Goal: Task Accomplishment & Management: Use online tool/utility

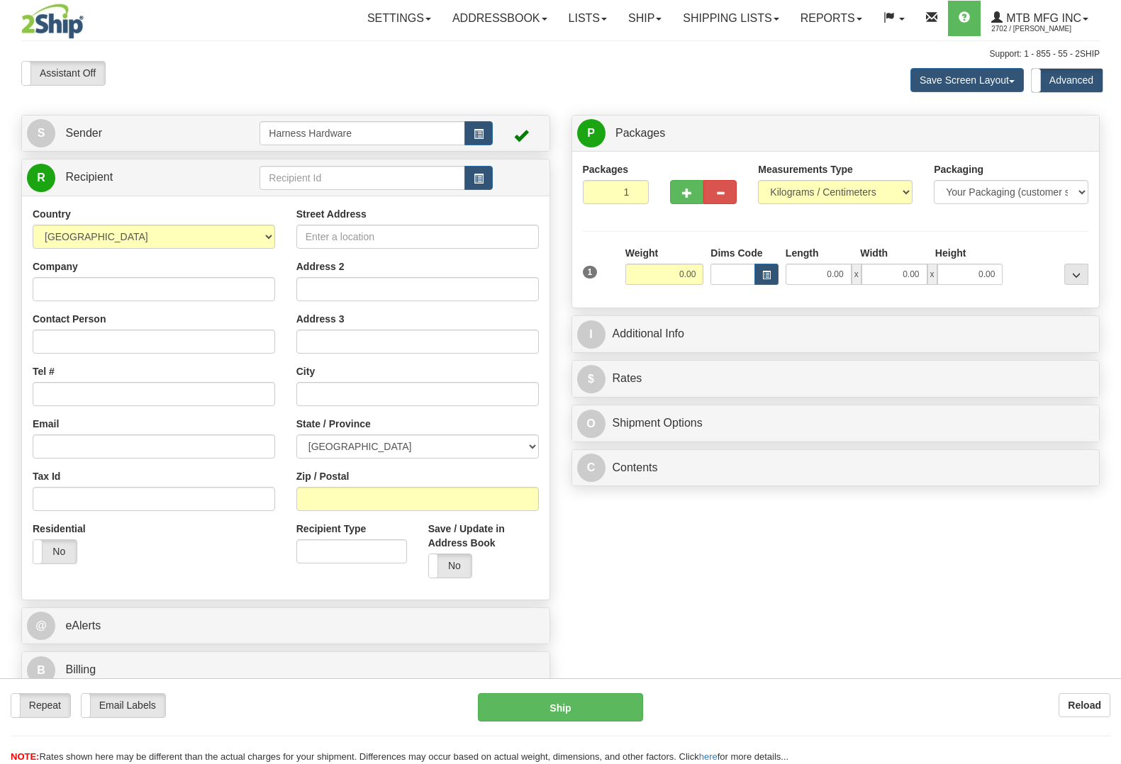
click at [316, 179] on input "text" at bounding box center [361, 178] width 205 height 24
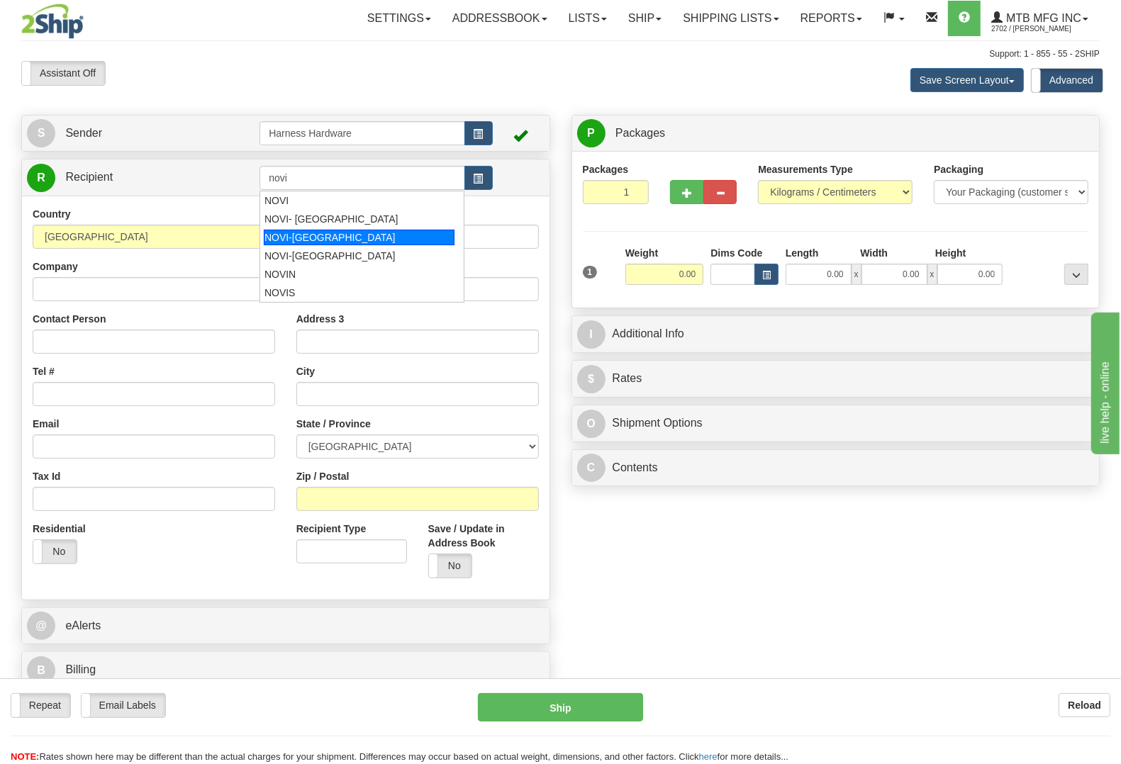
click at [305, 230] on div "NOVI-AYLESFORD" at bounding box center [359, 238] width 191 height 16
type input "NOVI-AYLESFORD"
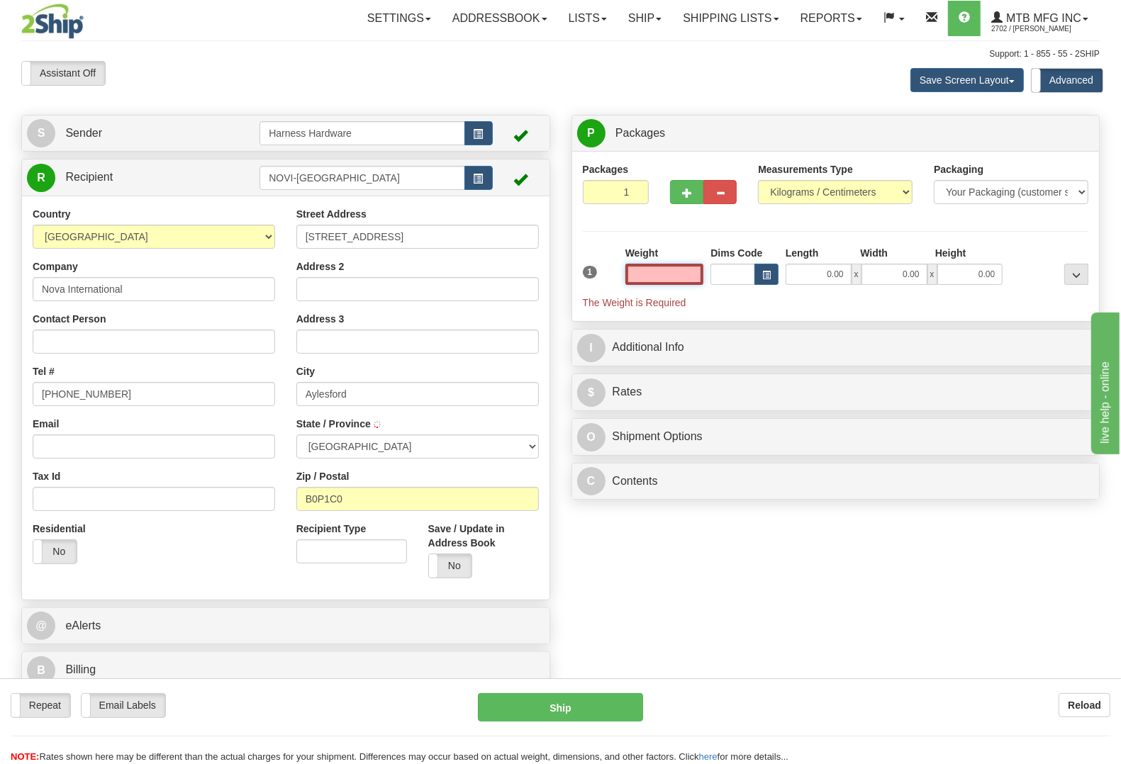
type input "AYLESFORD"
click at [638, 279] on input "text" at bounding box center [664, 274] width 79 height 21
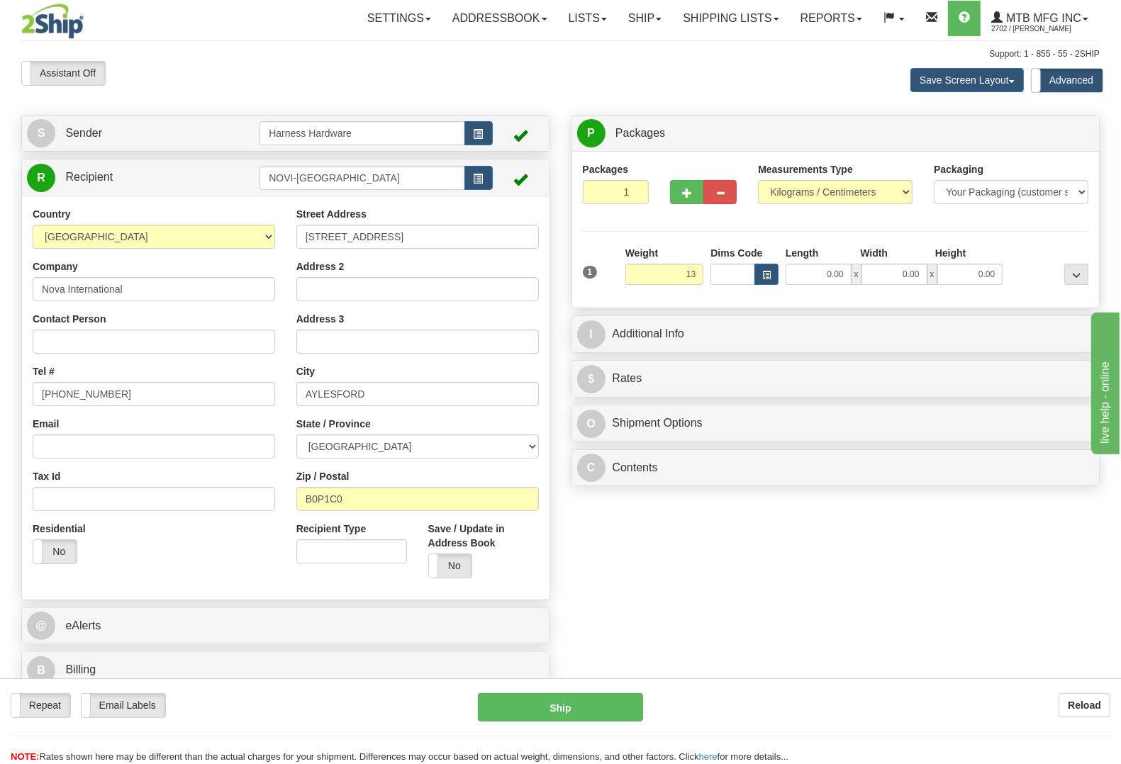
type input "13.00"
click at [1000, 242] on div "Packages 1 1 Measurements Type" at bounding box center [836, 229] width 506 height 135
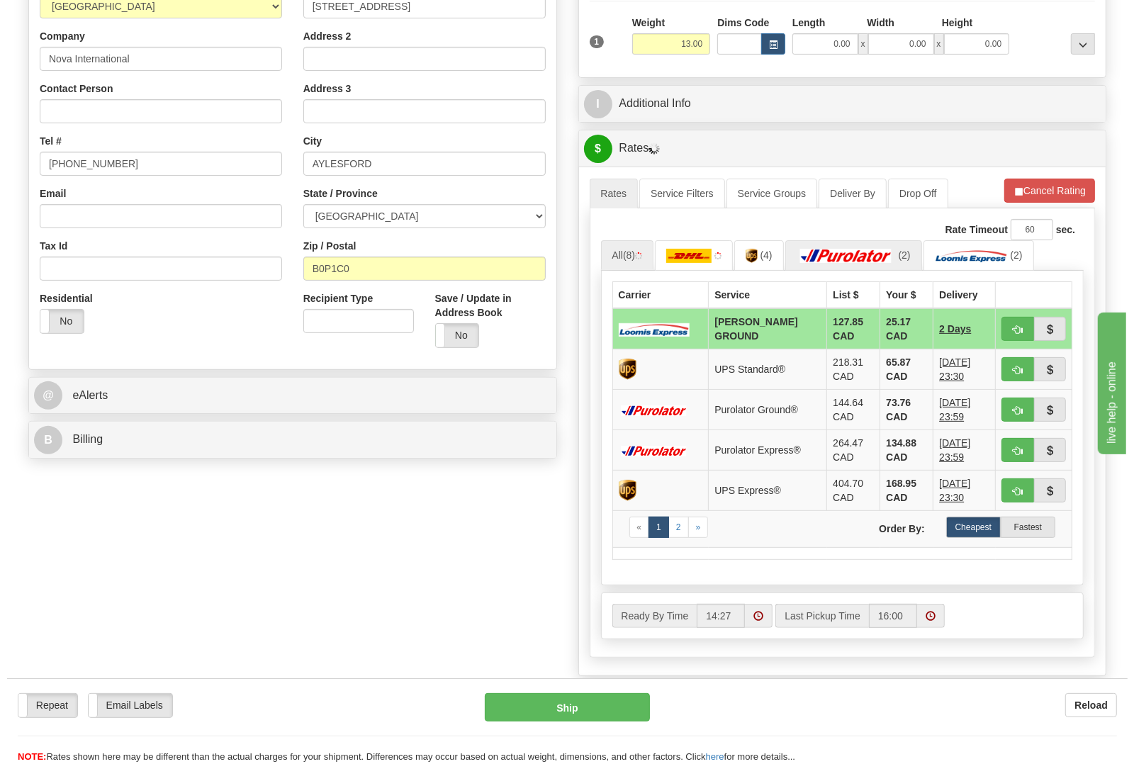
scroll to position [266, 0]
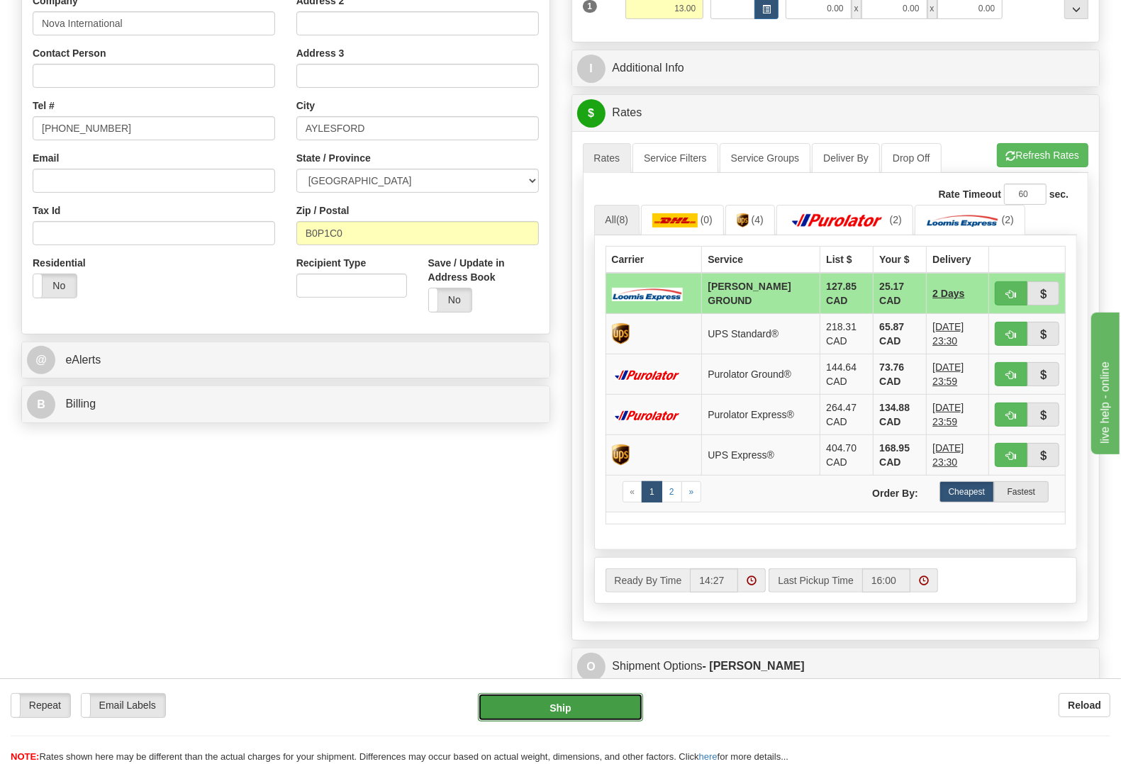
click at [592, 712] on button "Ship" at bounding box center [560, 707] width 165 height 28
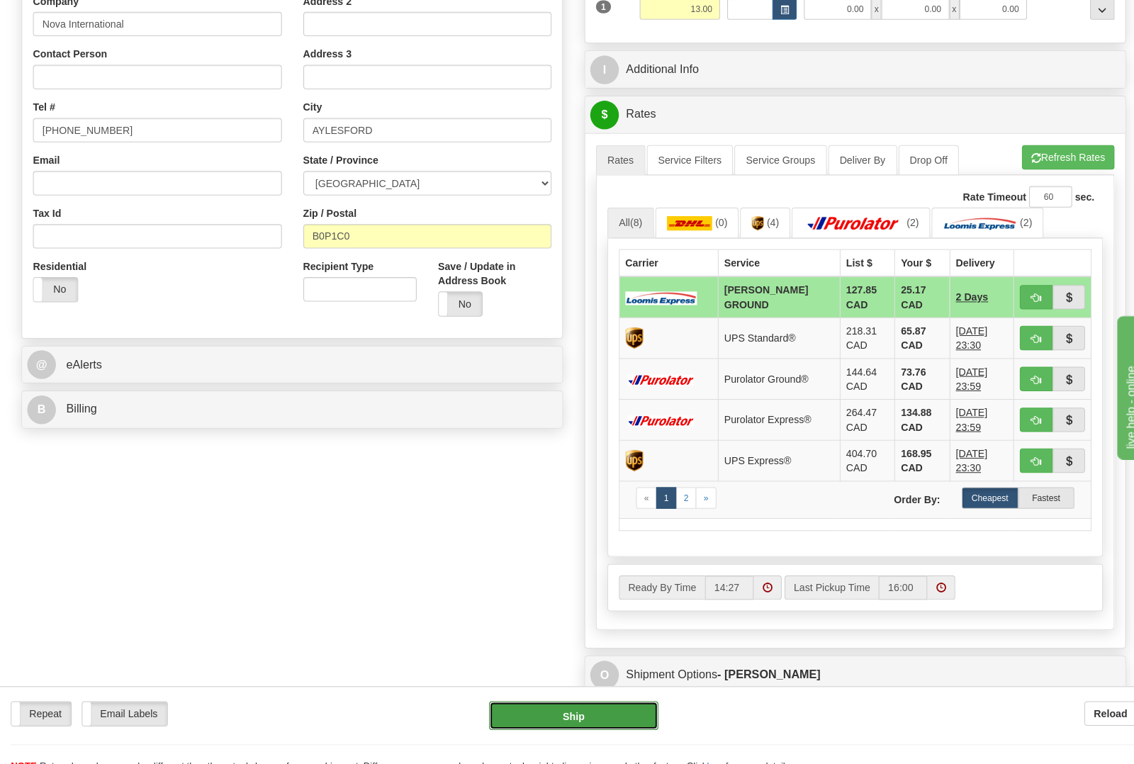
type input "DD"
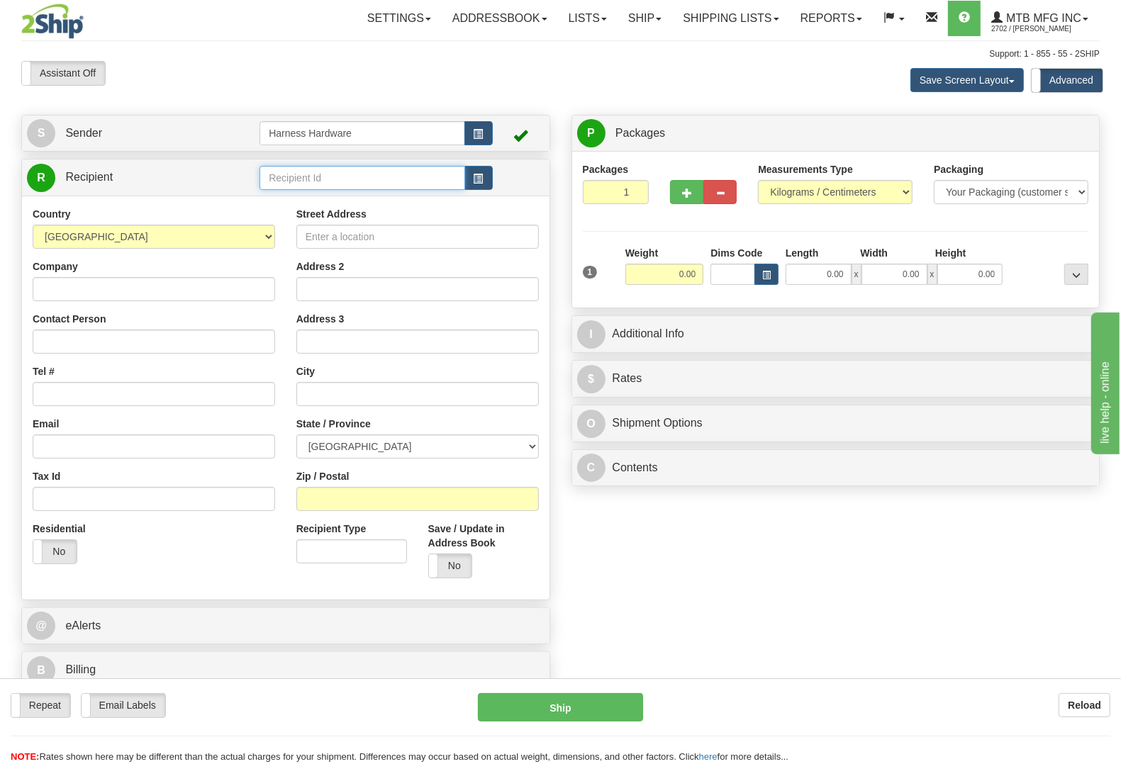
click at [391, 181] on input "text" at bounding box center [361, 178] width 205 height 24
click at [377, 195] on div "AVEM" at bounding box center [359, 201] width 191 height 16
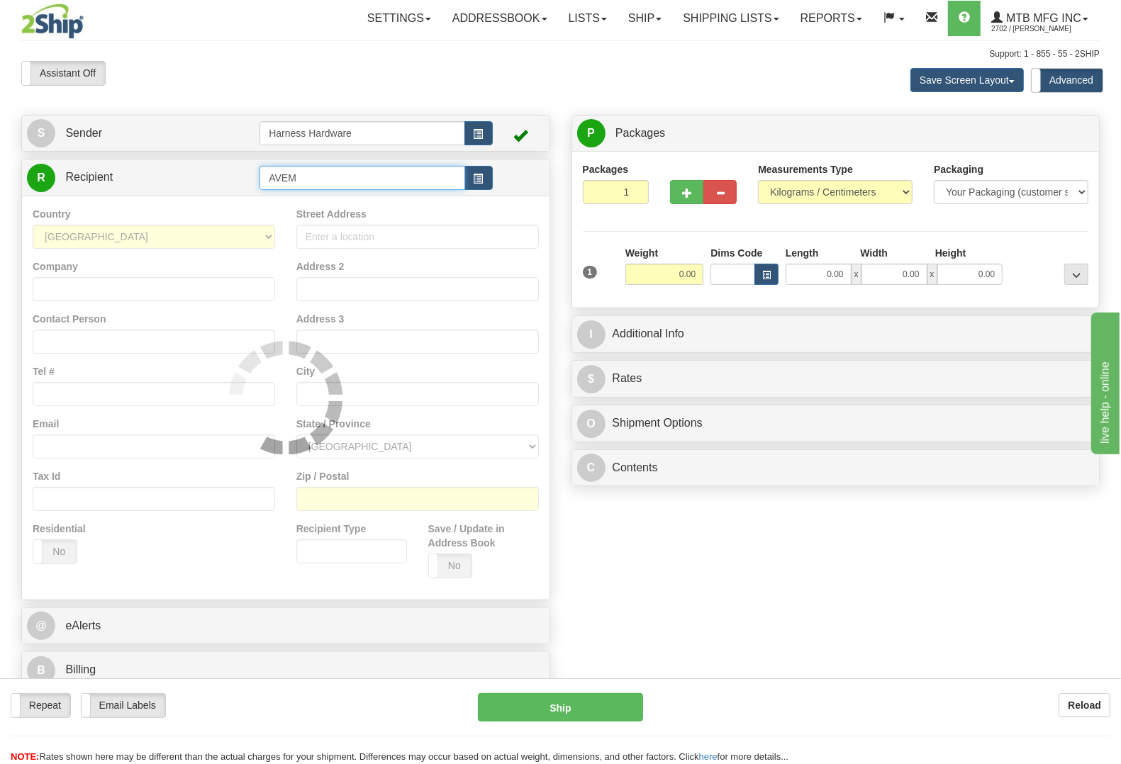
type input "AVEM"
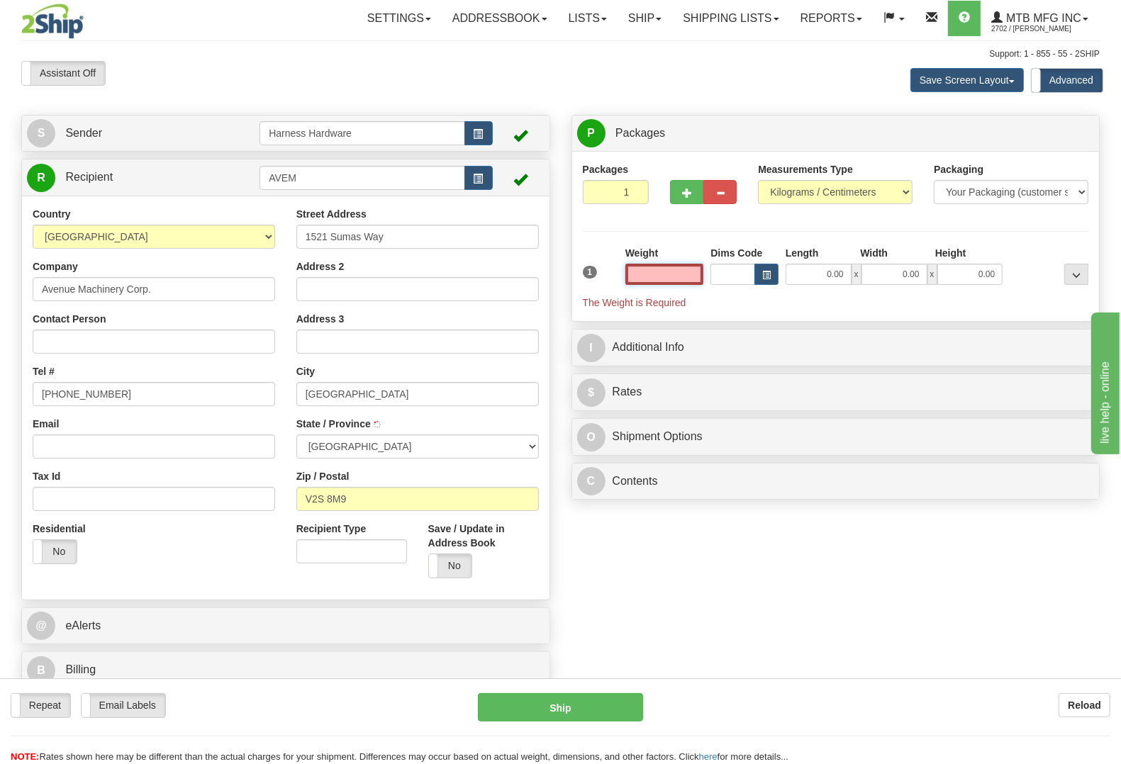
type input "ABBOTSFORD"
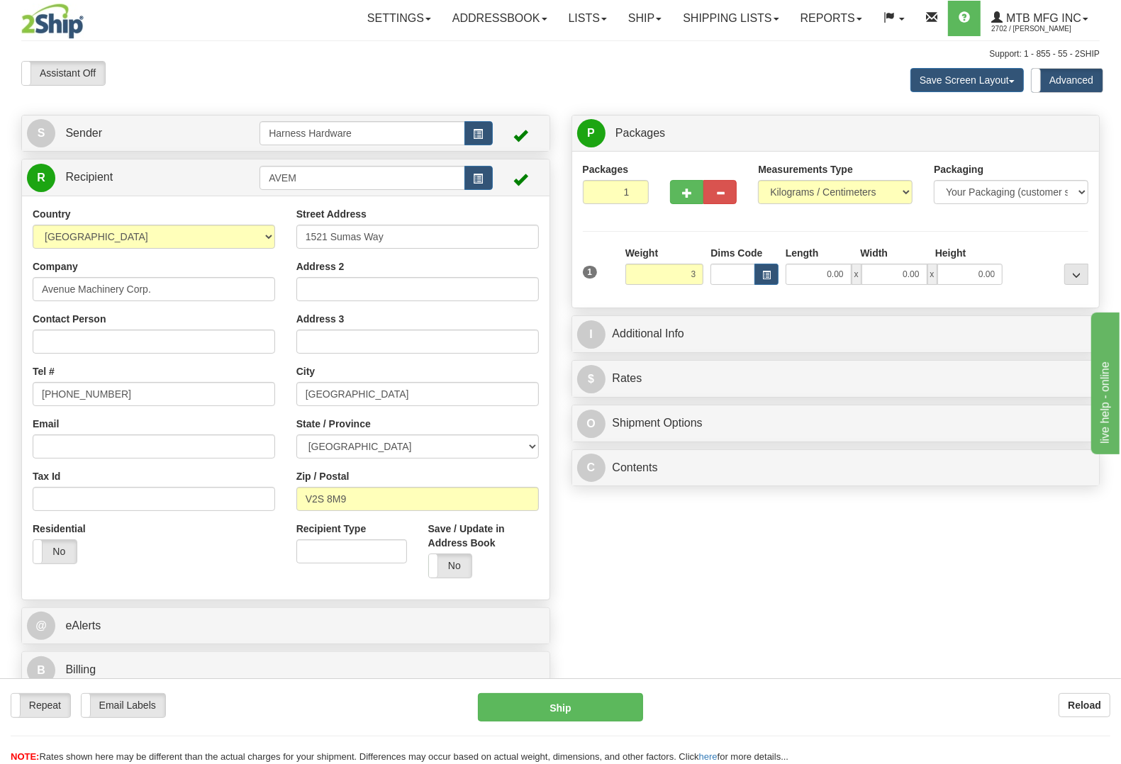
type input "3.00"
click at [1032, 241] on div "Packages 1 1 Measurements Type" at bounding box center [836, 229] width 506 height 135
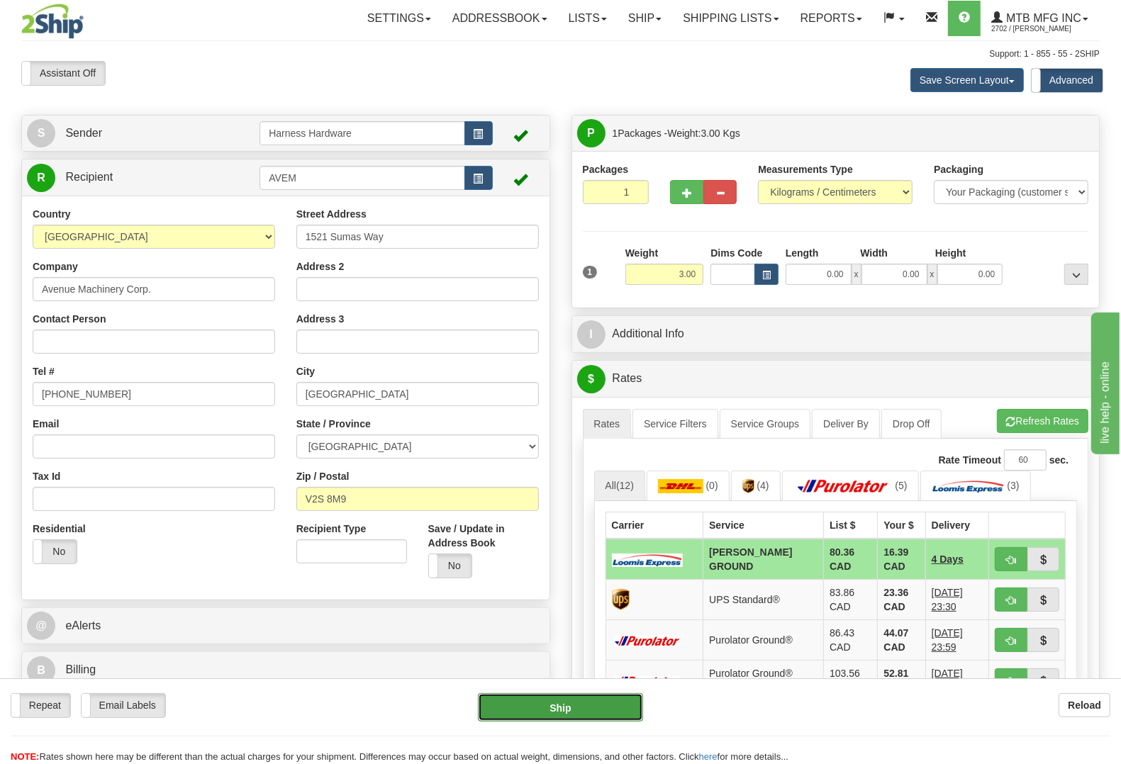
click at [632, 710] on button "Ship" at bounding box center [560, 707] width 165 height 28
type input "DD"
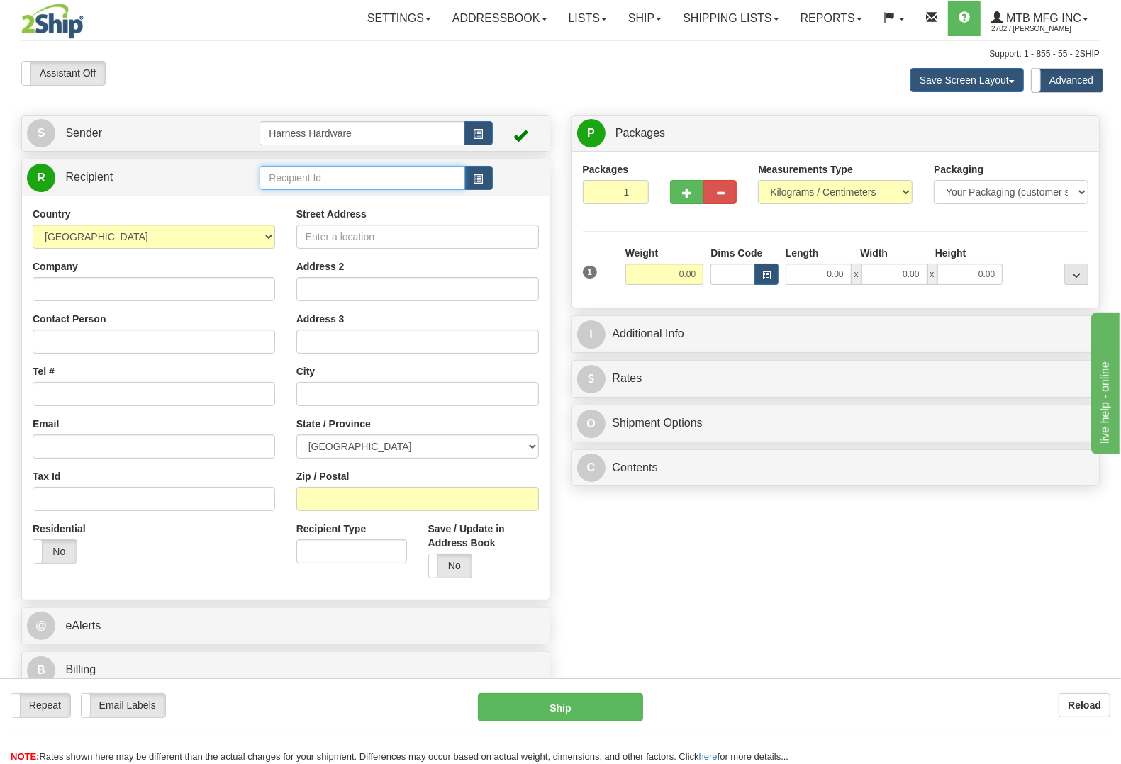
click at [376, 179] on input "text" at bounding box center [361, 178] width 205 height 24
click at [366, 200] on div "AGI-TAMAQUA" at bounding box center [359, 201] width 191 height 16
type input "AGI-TAMAQUA"
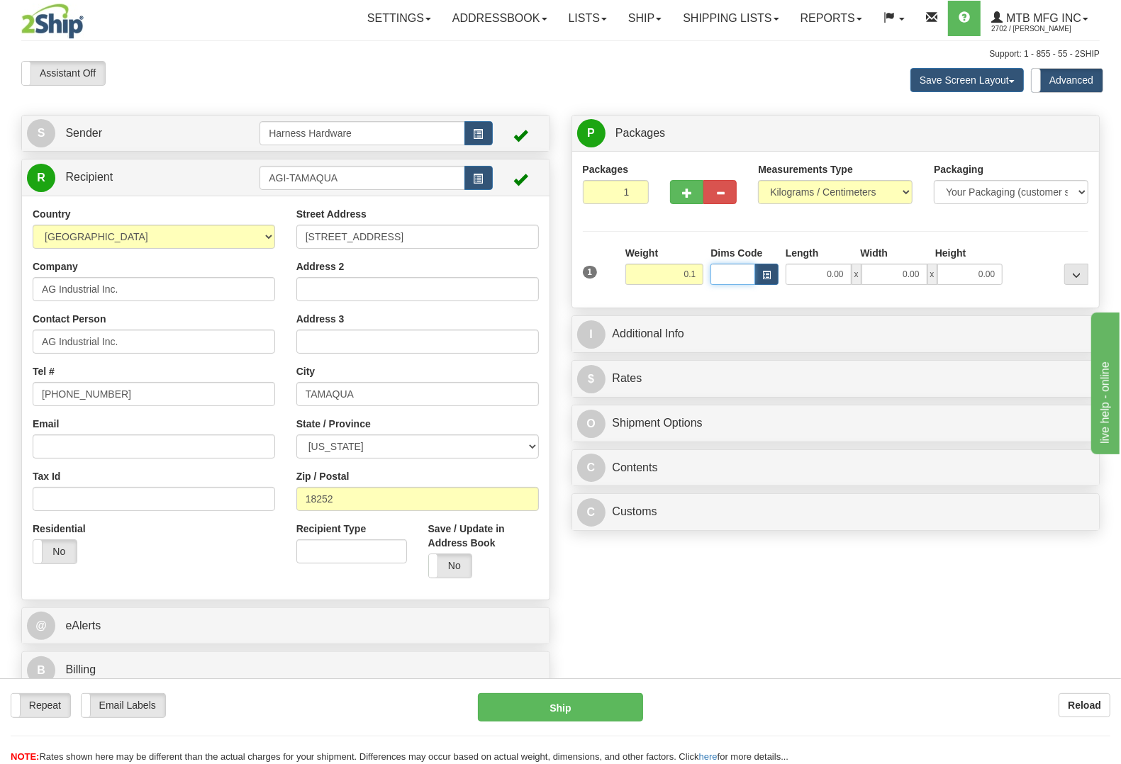
type input "0.10"
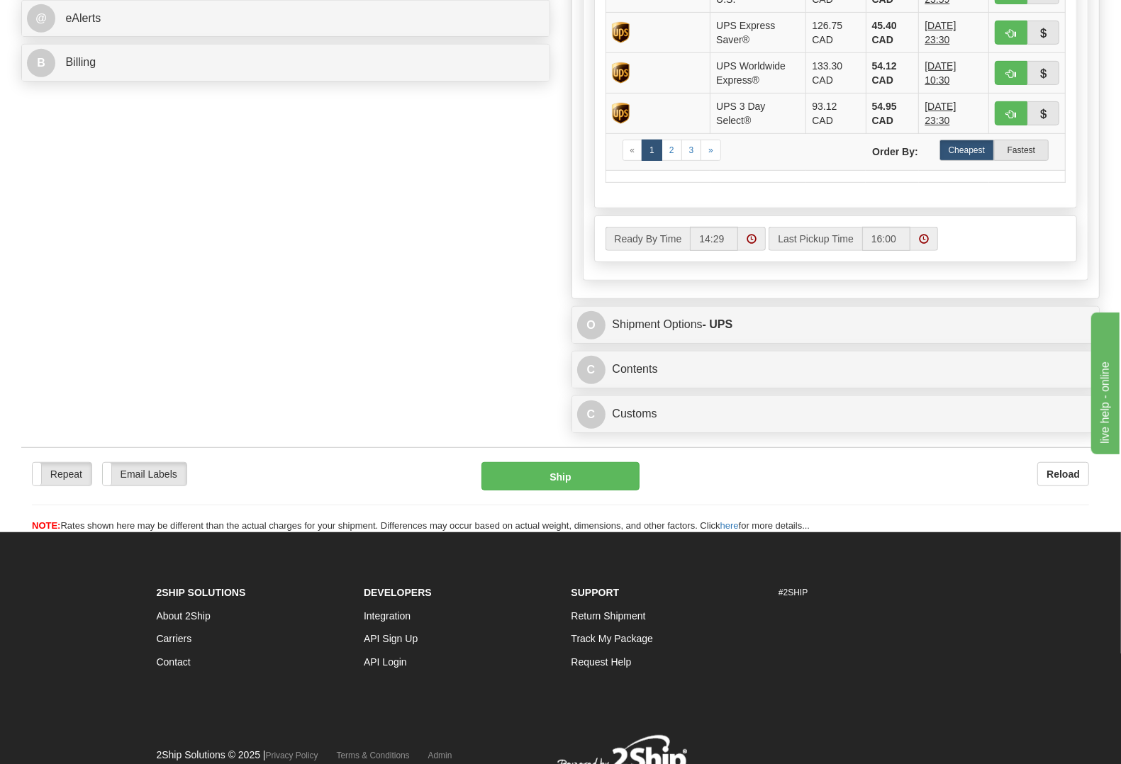
scroll to position [620, 0]
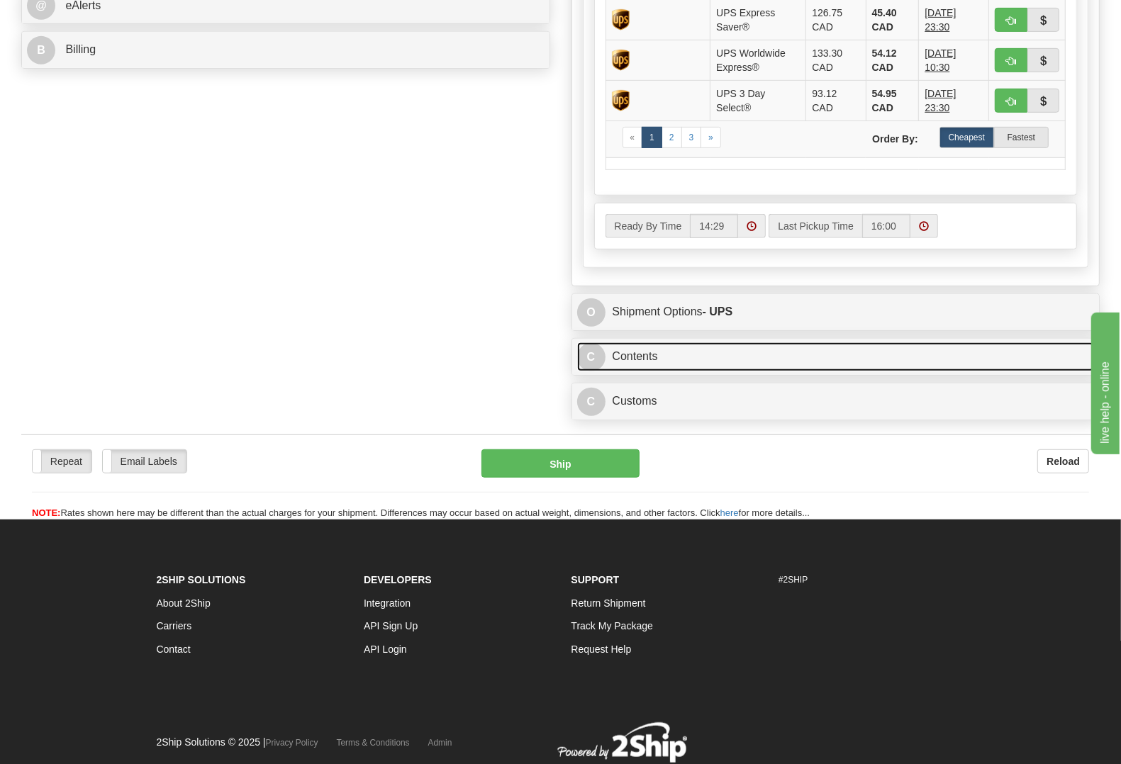
click at [689, 353] on link "C Contents" at bounding box center [835, 356] width 517 height 29
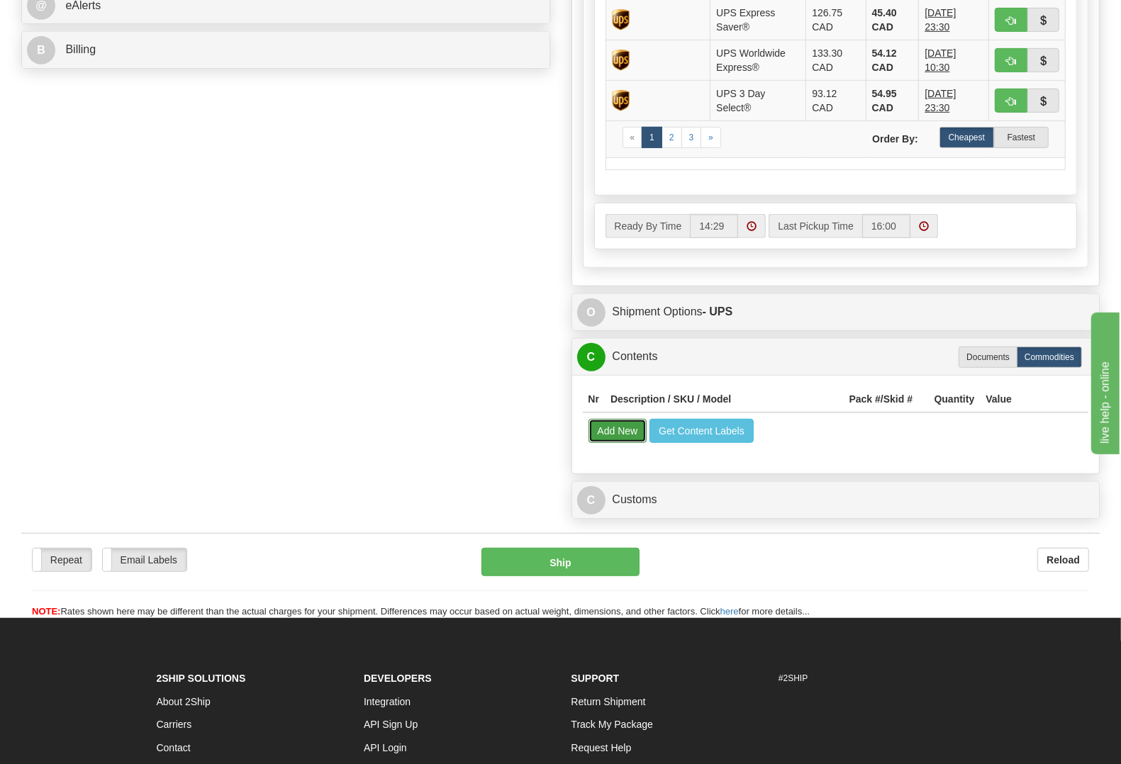
click at [603, 440] on button "Add New" at bounding box center [617, 431] width 59 height 24
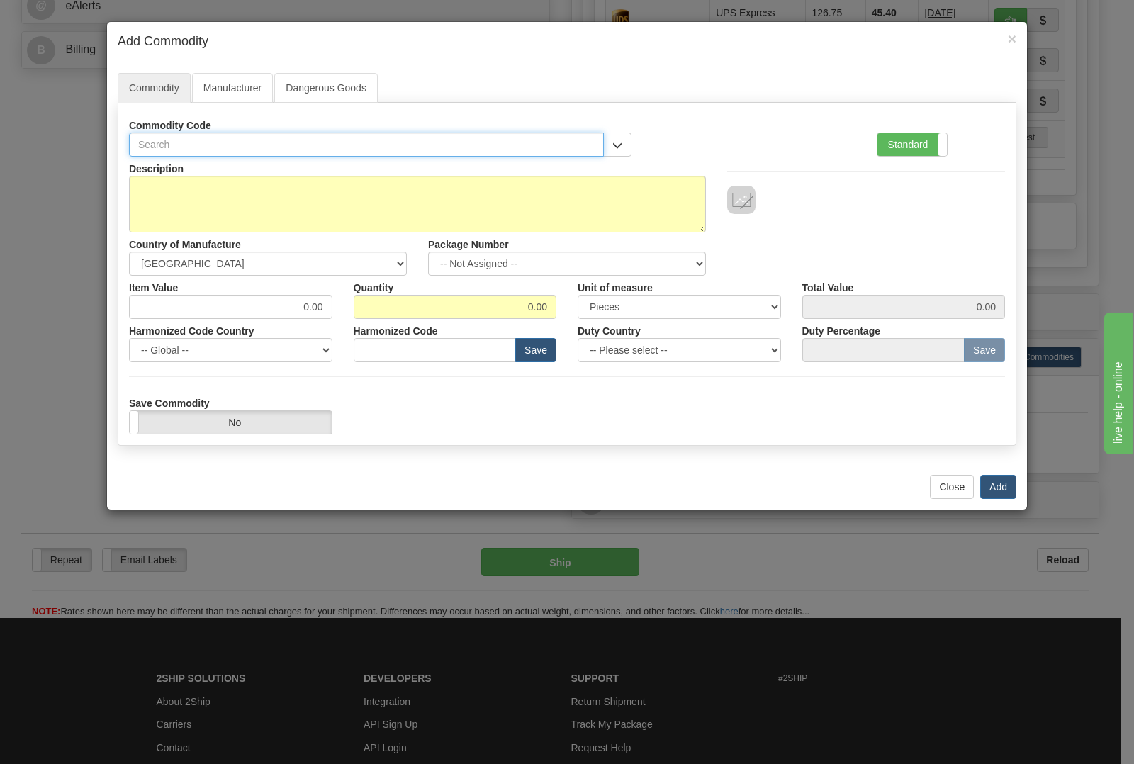
click at [314, 146] on input "text" at bounding box center [366, 145] width 475 height 24
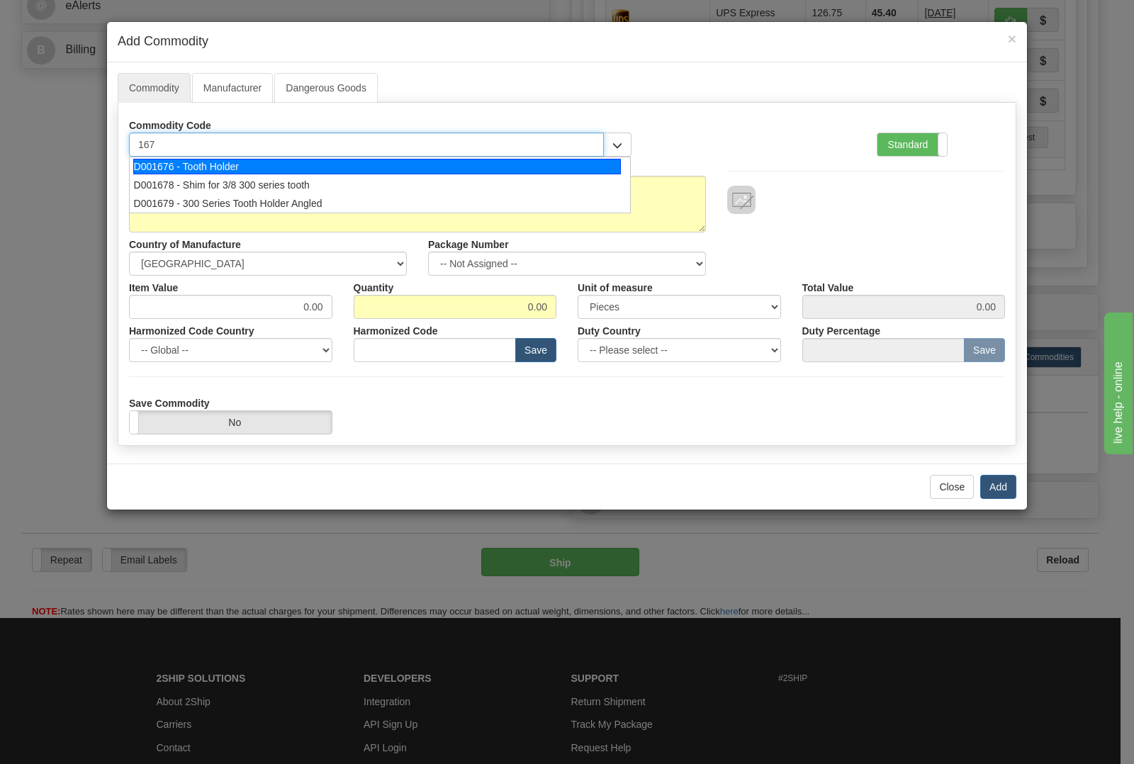
type input "1678"
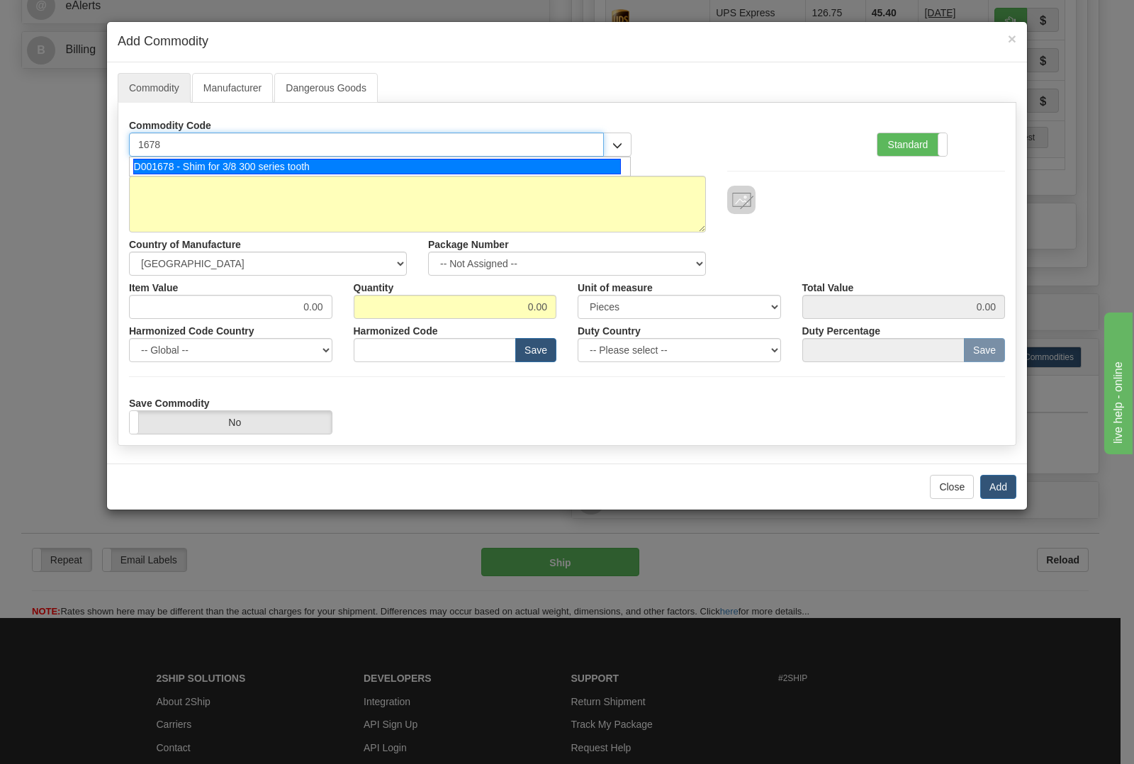
click at [260, 164] on div "D001678 - Shim for 3/8 300 series tooth" at bounding box center [377, 167] width 488 height 16
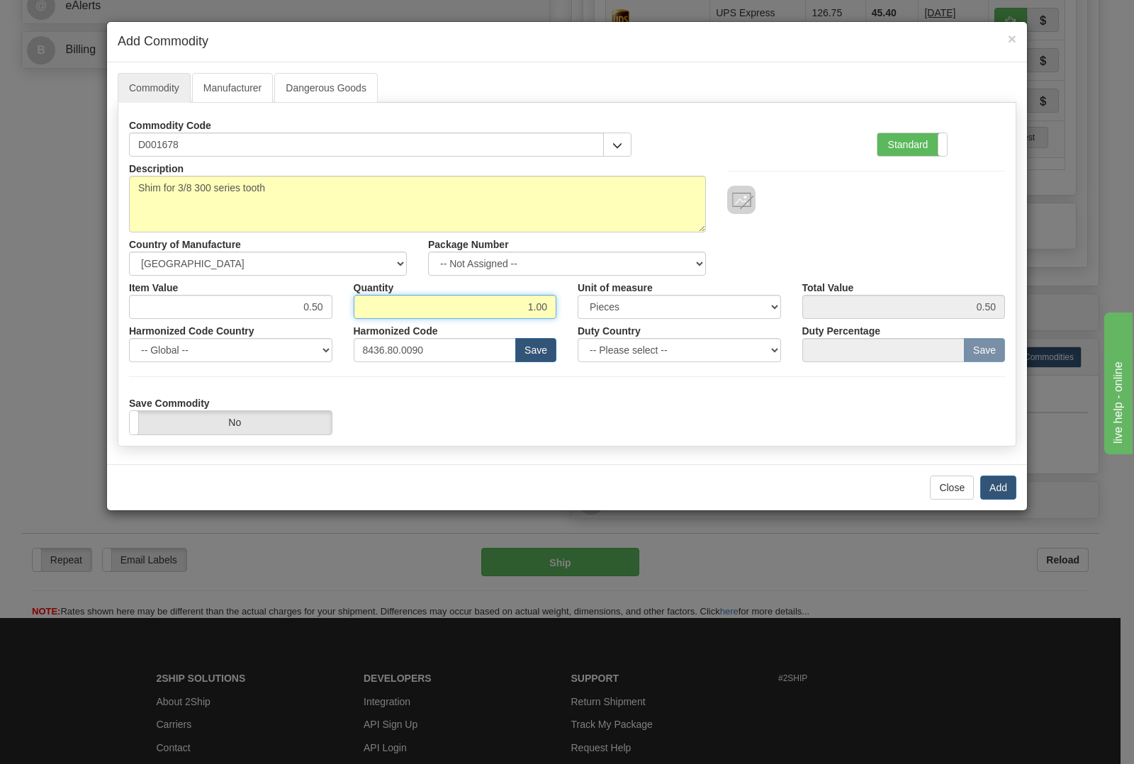
click at [547, 305] on input "1.00" at bounding box center [455, 307] width 203 height 24
type input "1"
type input "24"
type input "12.00"
click at [989, 493] on button "Add" at bounding box center [998, 488] width 36 height 24
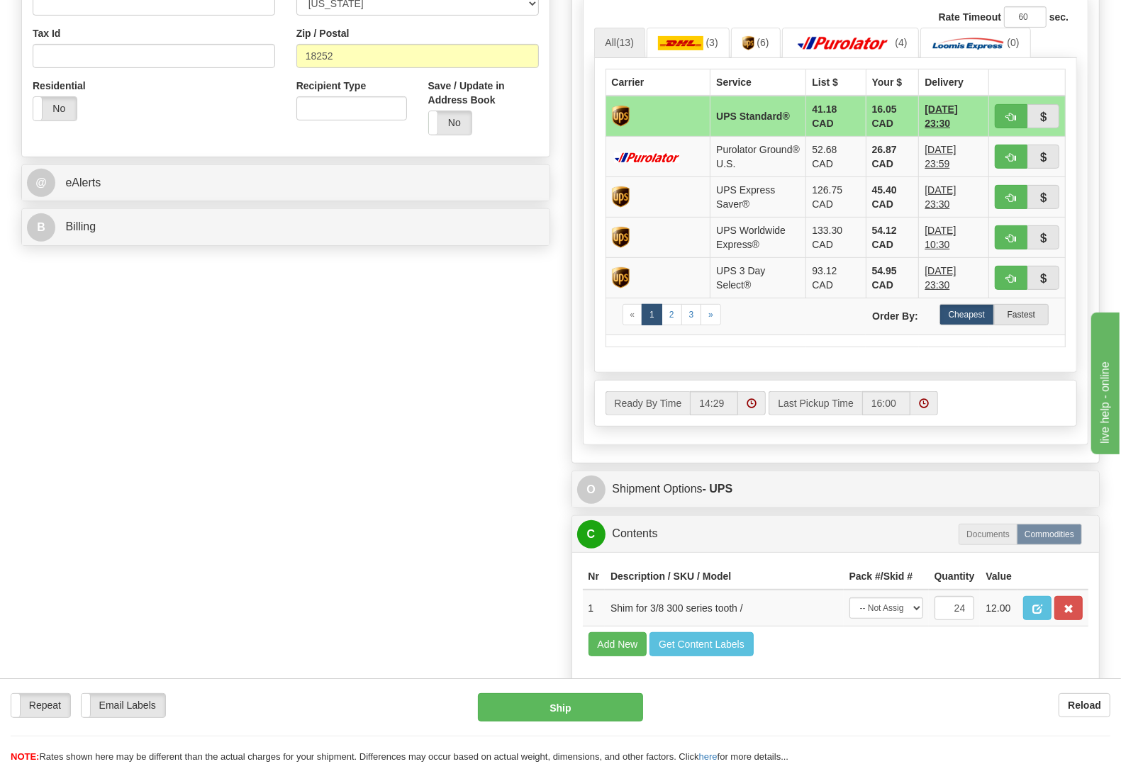
scroll to position [532, 0]
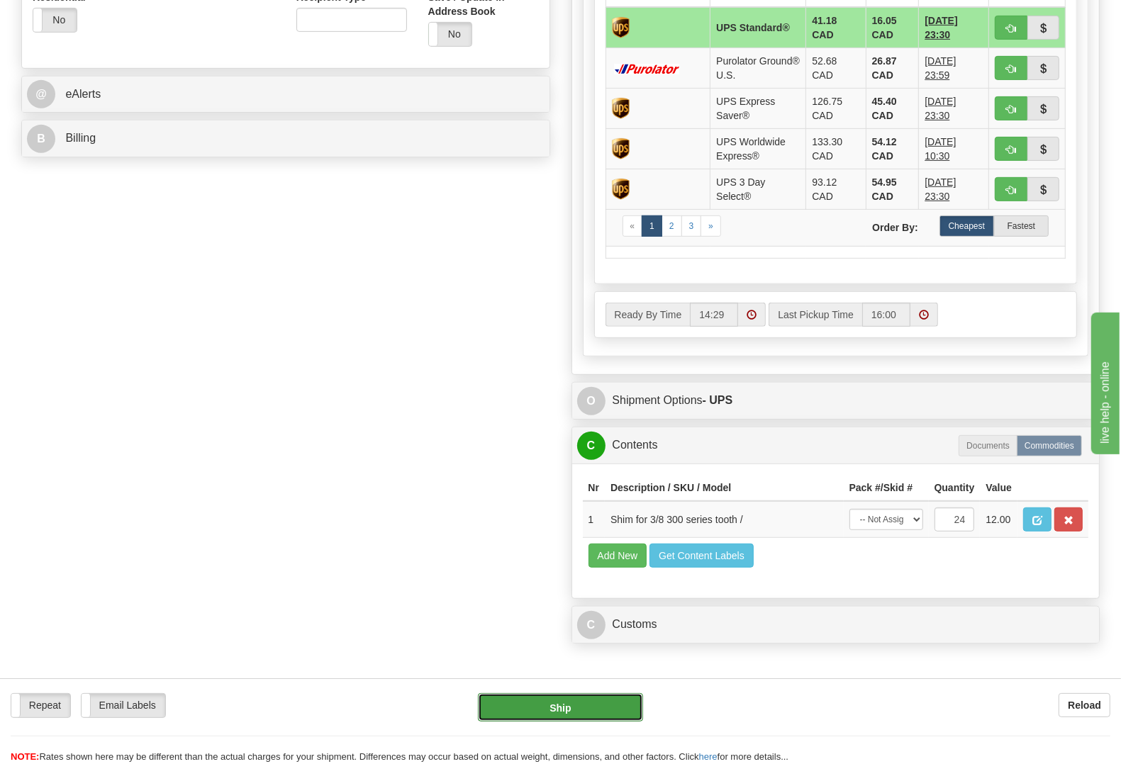
click at [487, 699] on button "Ship" at bounding box center [560, 707] width 165 height 28
type input "11"
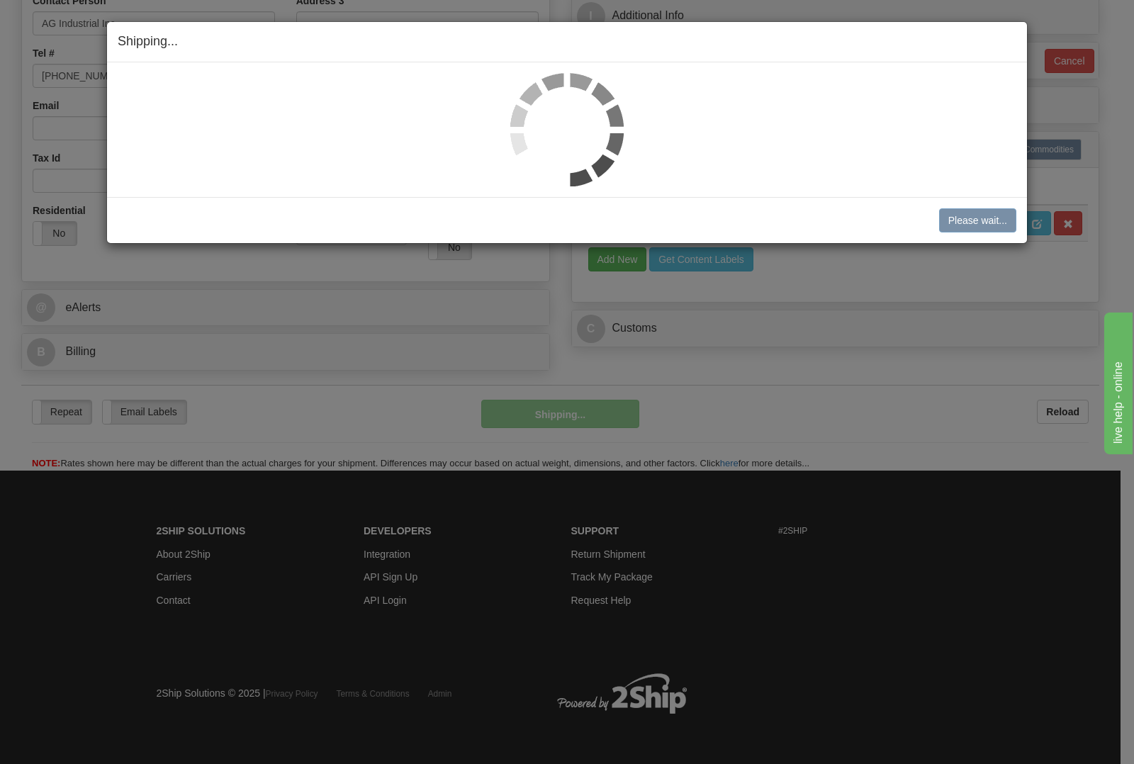
scroll to position [323, 0]
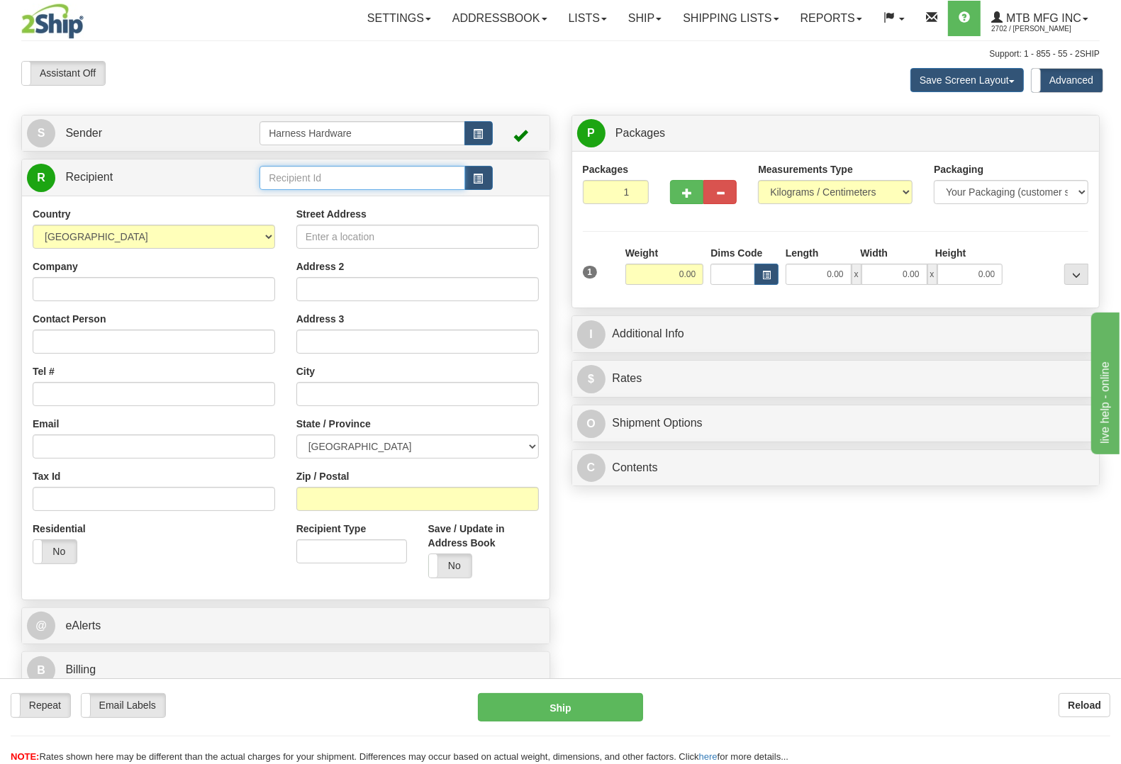
click at [286, 176] on input "text" at bounding box center [361, 178] width 205 height 24
type input "c"
drag, startPoint x: 267, startPoint y: 184, endPoint x: 274, endPoint y: 179, distance: 9.6
click at [267, 184] on input "text" at bounding box center [361, 178] width 205 height 24
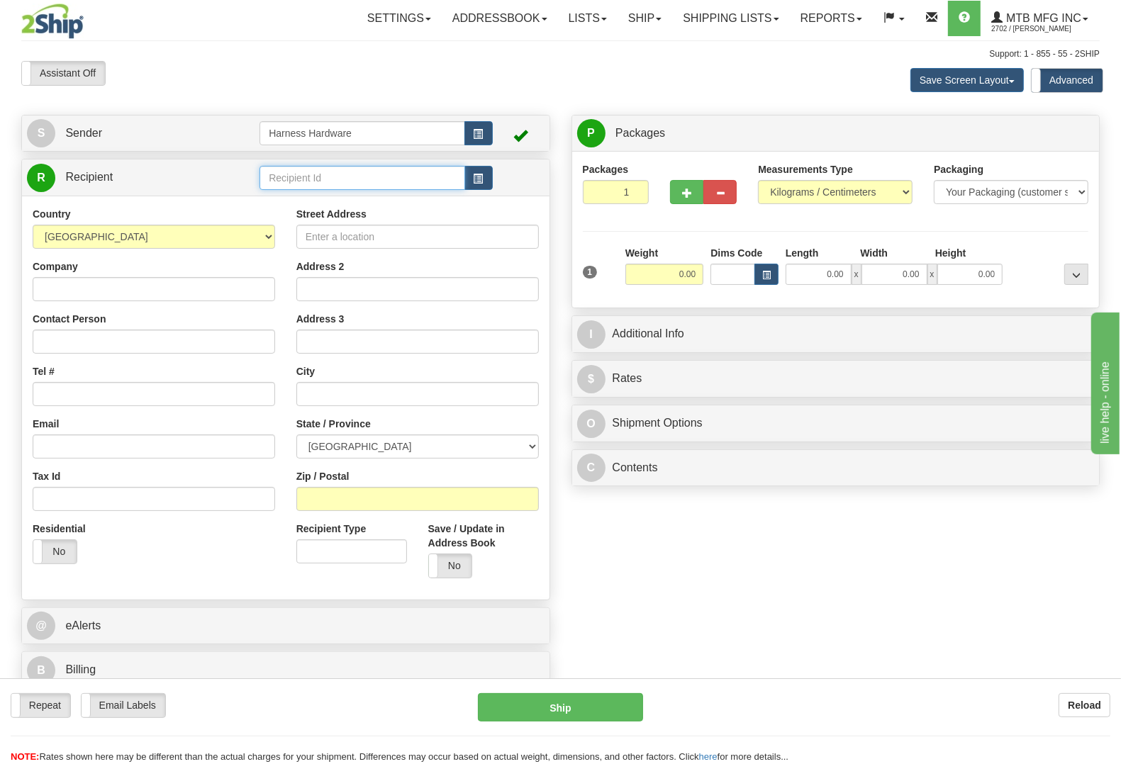
click at [274, 179] on input "text" at bounding box center [361, 178] width 205 height 24
type input "C"
click at [1069, 699] on button "Reload" at bounding box center [1084, 705] width 52 height 24
click at [341, 179] on input "text" at bounding box center [361, 178] width 205 height 24
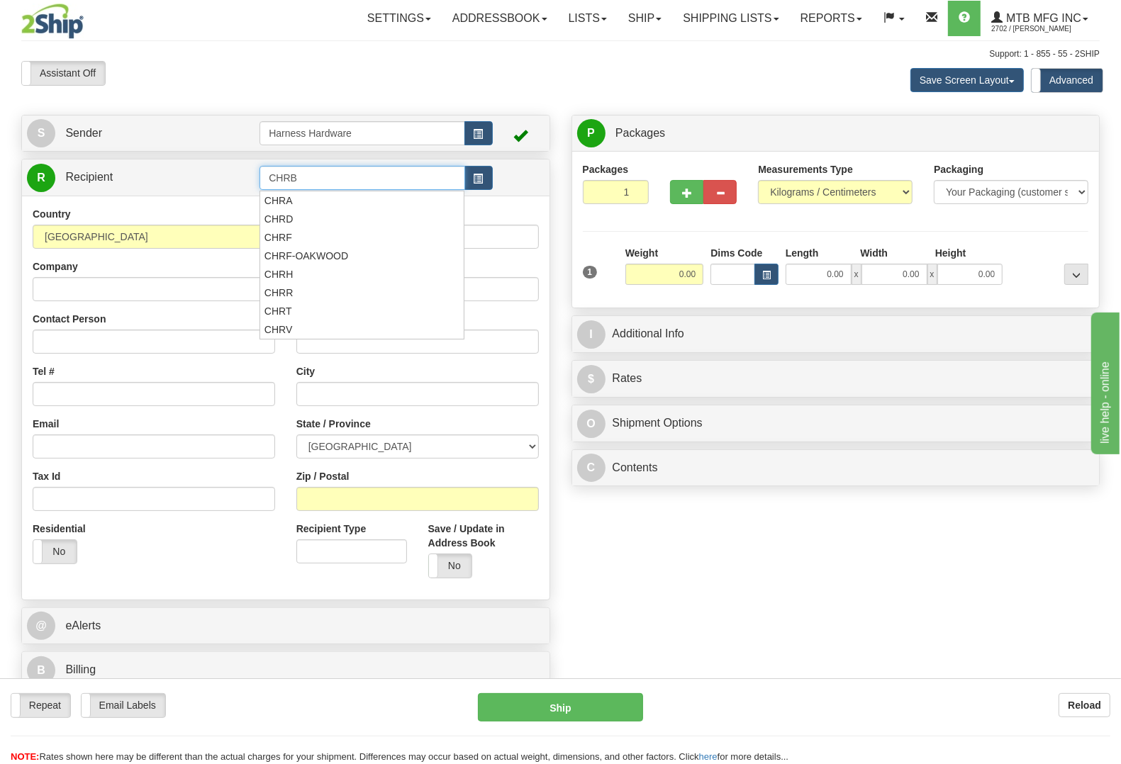
type input "CHRB"
click at [658, 546] on div "S Sender Harness Hardware" at bounding box center [561, 406] width 1100 height 582
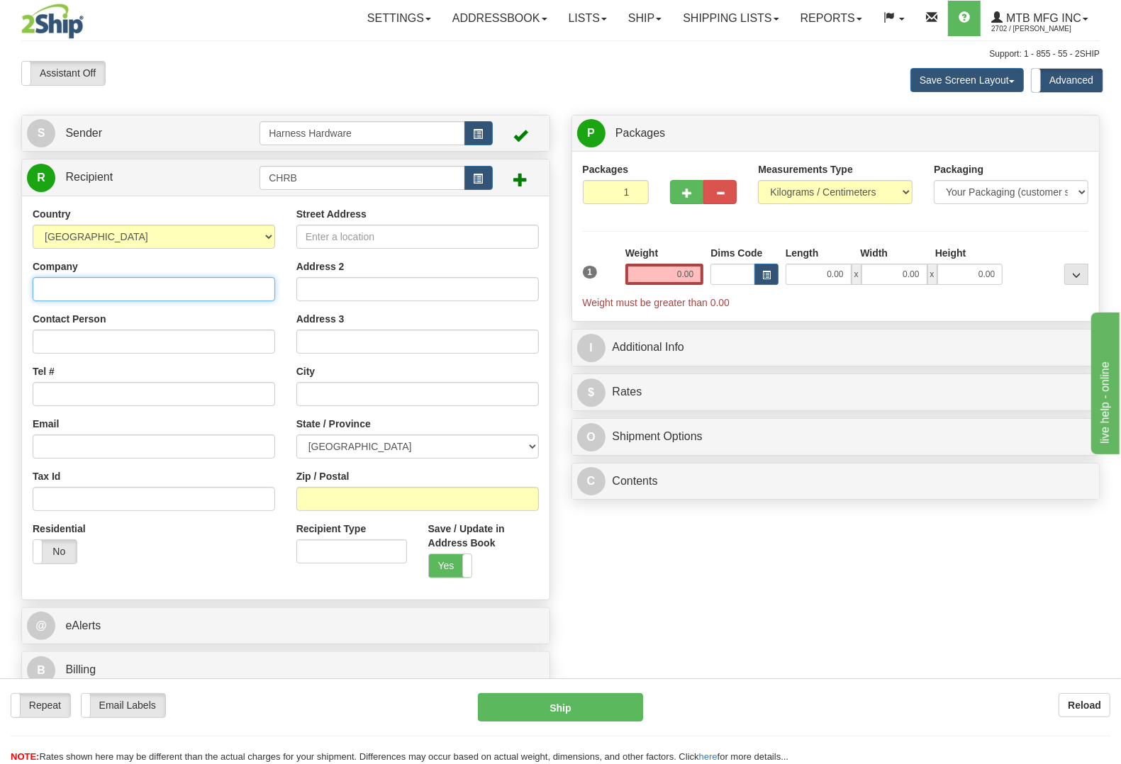
click at [68, 296] on input "Company" at bounding box center [154, 289] width 242 height 24
click at [155, 243] on select "AFGHANISTAN ALAND ISLANDS ALBANIA ALGERIA AMERICAN SAMOA ANDORRA ANGOLA ANGUILL…" at bounding box center [154, 237] width 242 height 24
select select "US"
click at [33, 225] on select "AFGHANISTAN ALAND ISLANDS ALBANIA ALGERIA AMERICAN SAMOA ANDORRA ANGOLA ANGUILL…" at bounding box center [154, 237] width 242 height 24
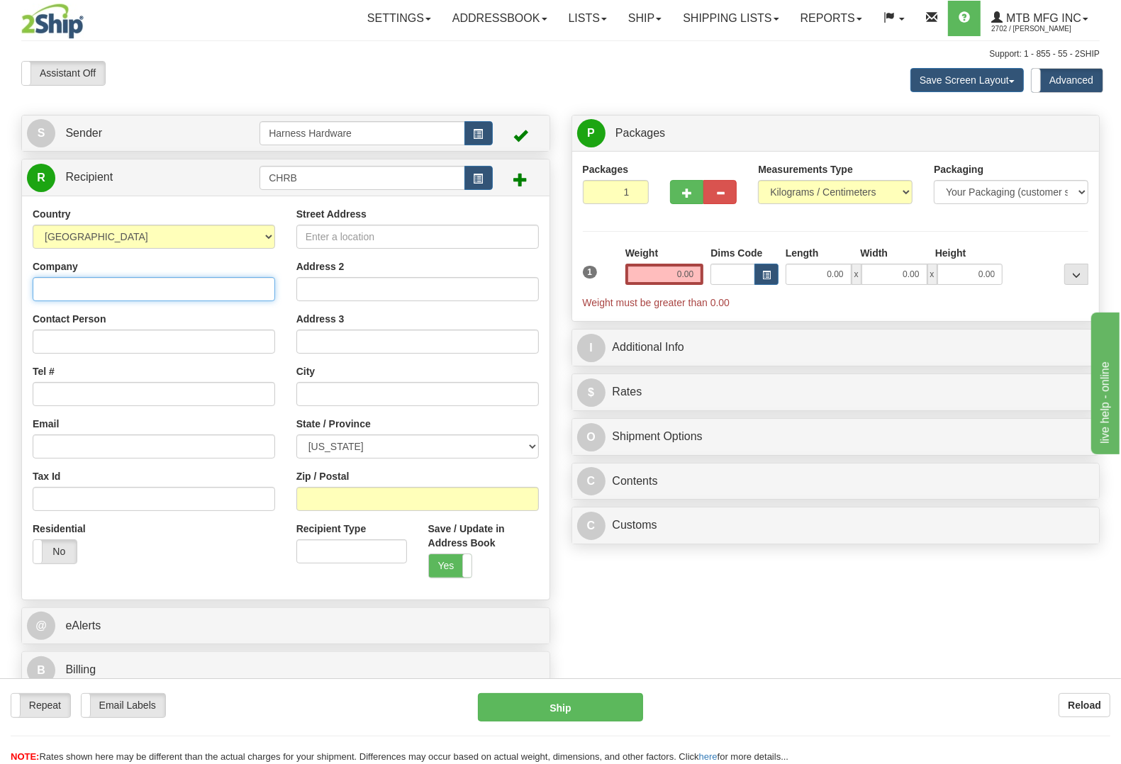
click at [119, 292] on input "Company" at bounding box center [154, 289] width 242 height 24
paste input "CHRIS BLOCHLINGER"
type input "CHRIS BLOCHLINGER"
click at [84, 346] on input "Contact Person" at bounding box center [154, 342] width 242 height 24
paste input "CHRIS BLOCHLINGER"
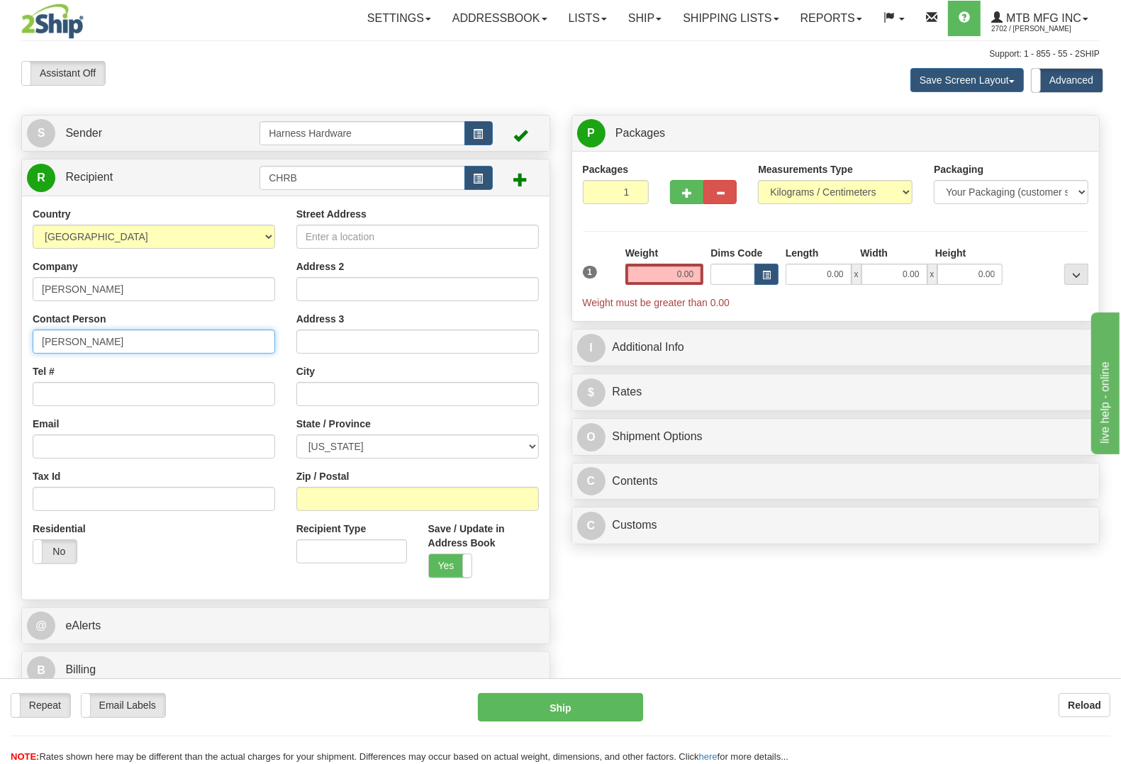
type input "CHRIS BLOCHLINGER"
click at [819, 617] on div "S Sender Harness Hardware" at bounding box center [561, 406] width 1100 height 582
paste input "77375"
type input "77375"
click at [653, 573] on div "S Sender Harness Hardware" at bounding box center [561, 406] width 1100 height 582
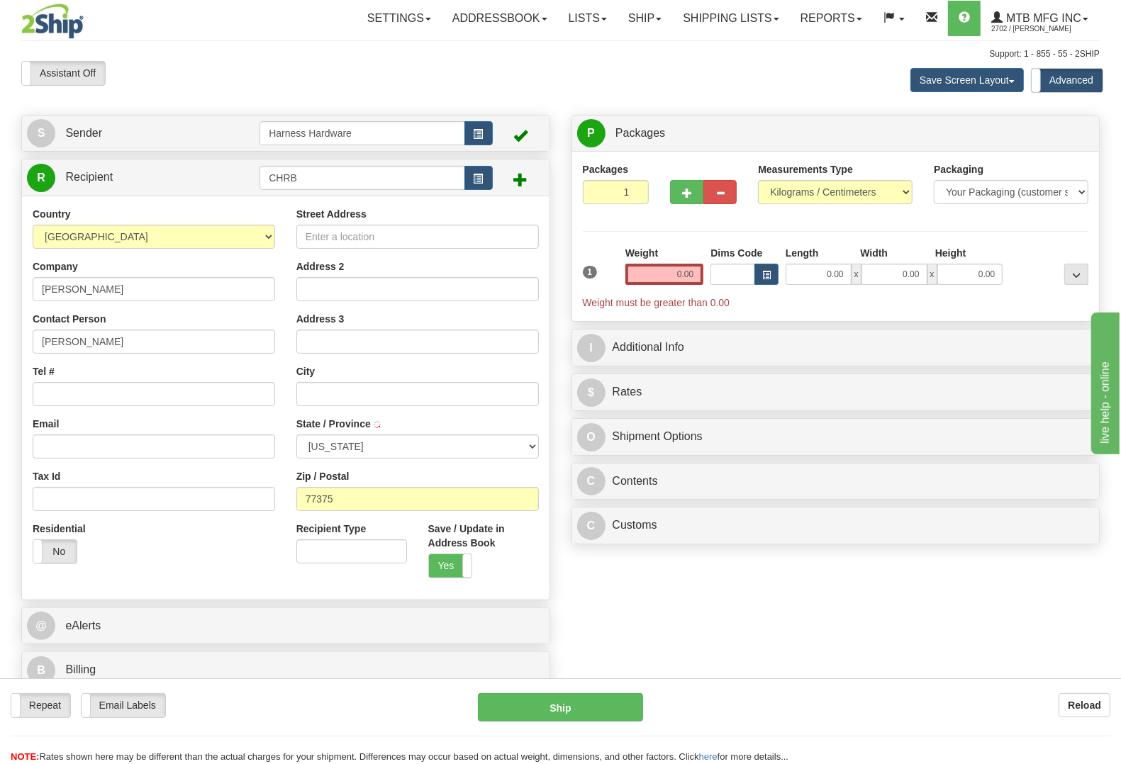
type input "TOMBALL"
select select "TX"
paste input "(713) 320 7905"
type input "(713) 320 7905"
click at [581, 582] on div "S Sender Harness Hardware" at bounding box center [561, 406] width 1100 height 582
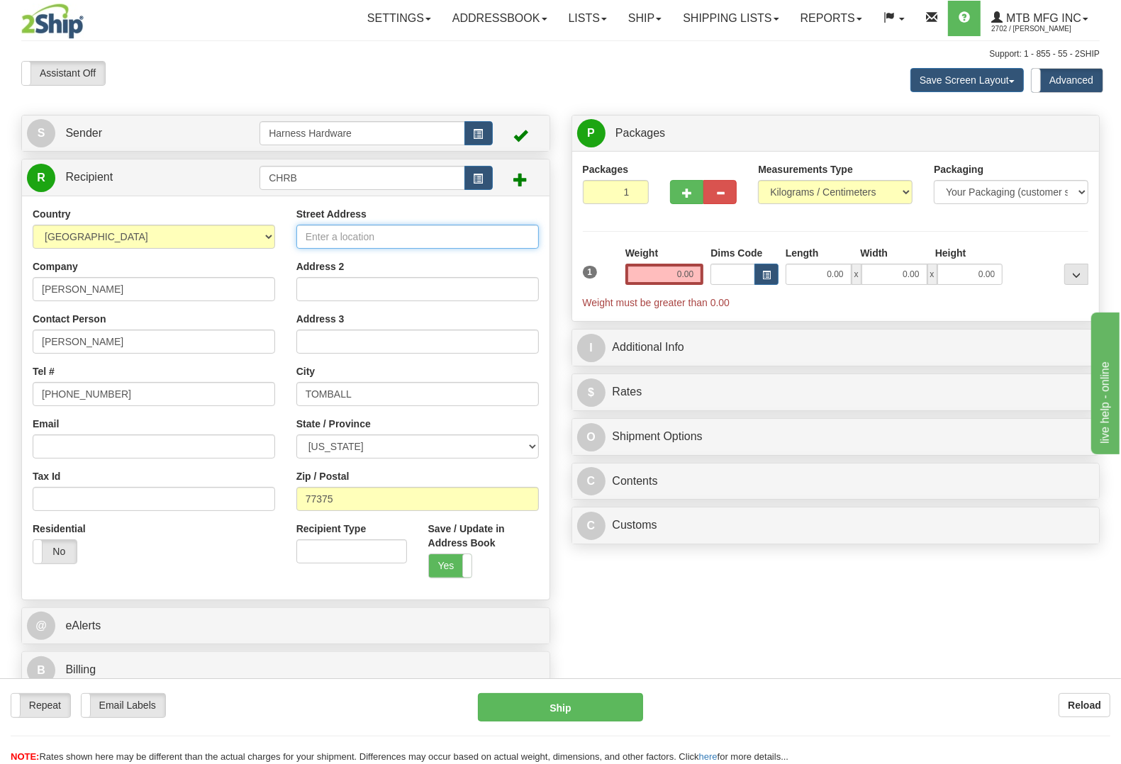
paste input "10911 Indian Trails Dr."
type input "10911 Indian Trails Dr."
click at [730, 700] on div "Reload" at bounding box center [887, 705] width 446 height 24
click at [684, 269] on input "0.00" at bounding box center [664, 274] width 79 height 21
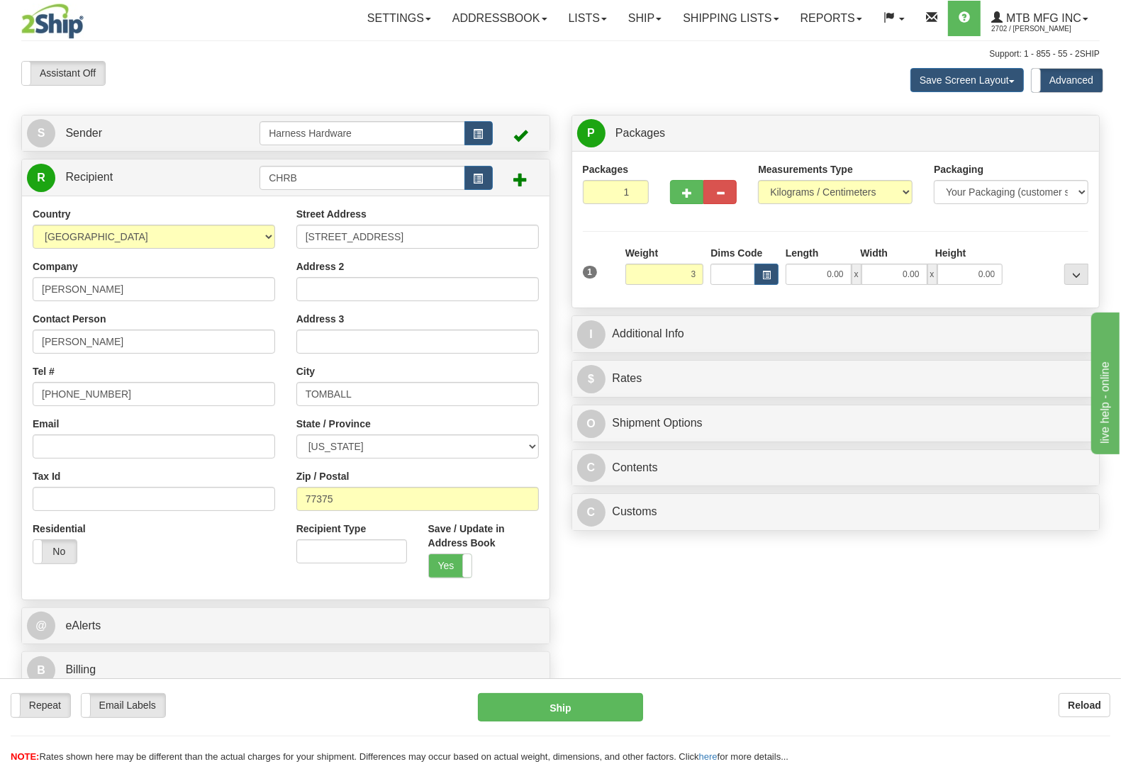
type input "3.00"
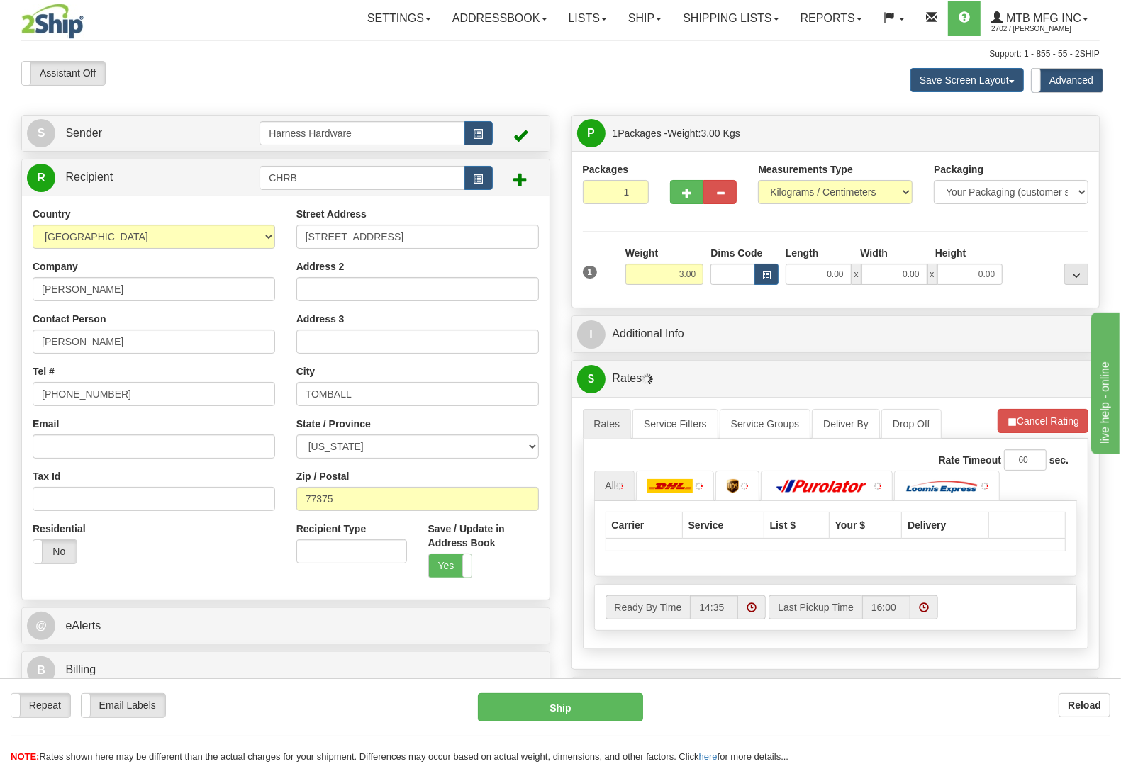
click at [1018, 261] on div at bounding box center [1049, 265] width 86 height 39
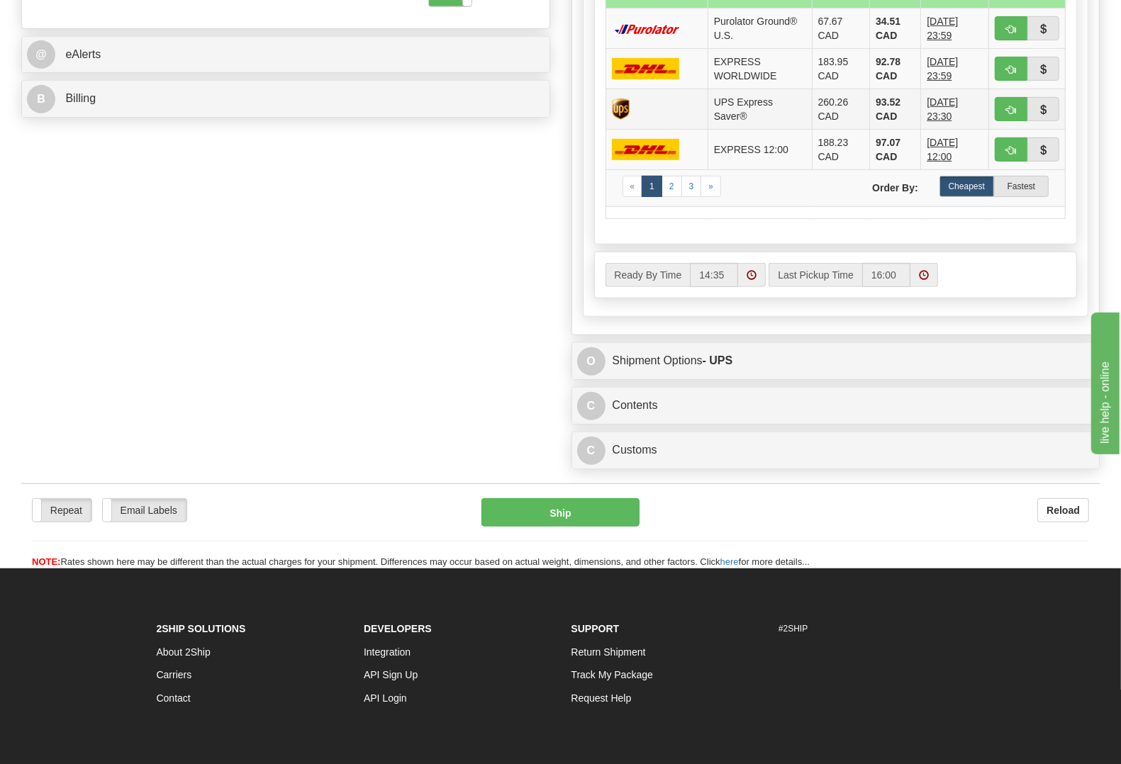
scroll to position [620, 0]
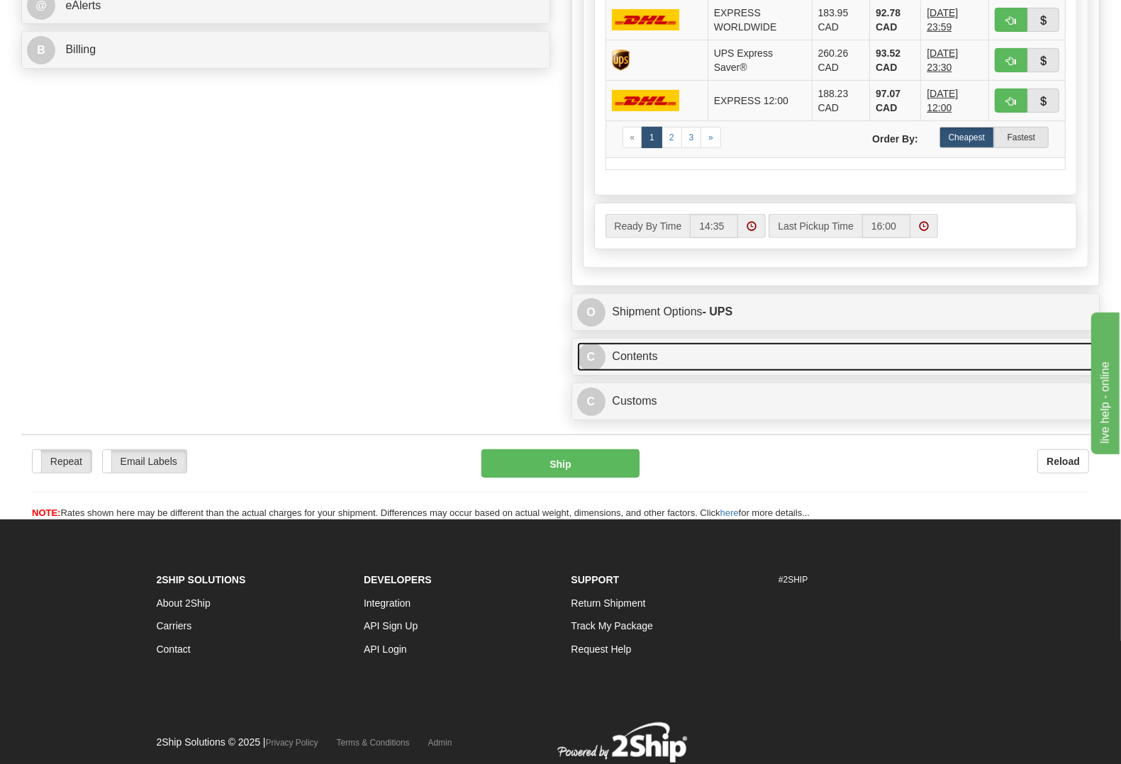
click at [643, 355] on link "C Contents" at bounding box center [835, 356] width 517 height 29
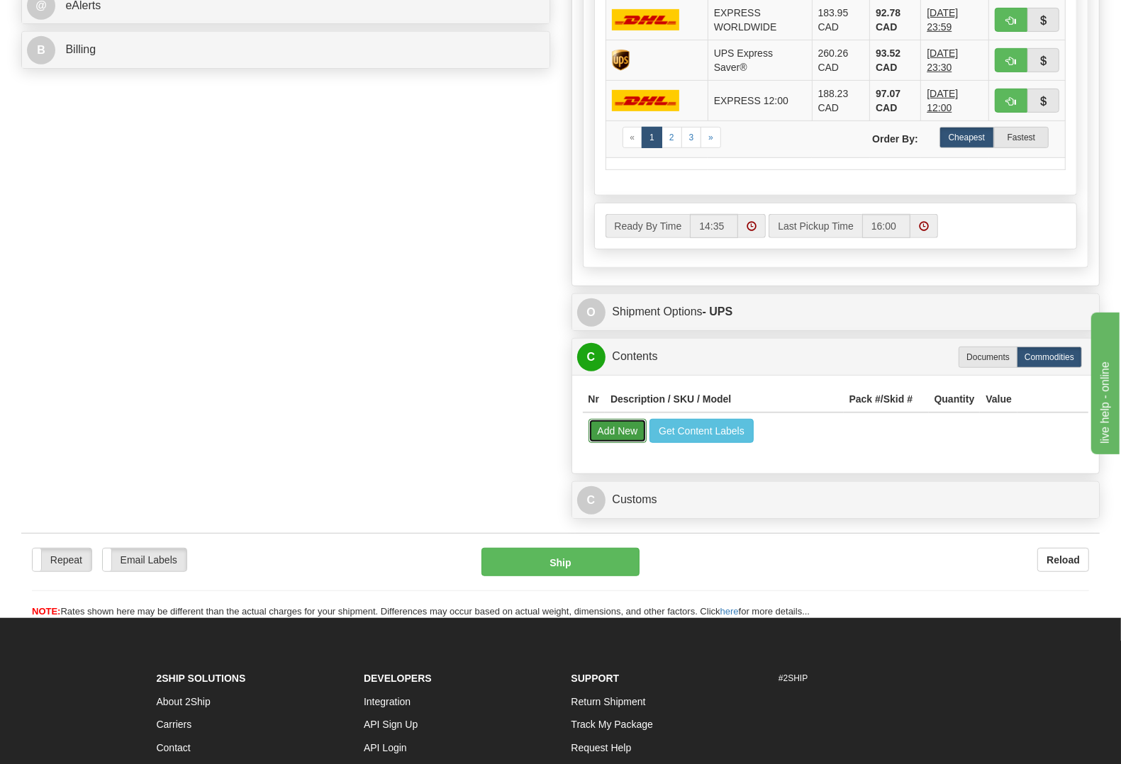
click at [593, 440] on button "Add New" at bounding box center [617, 431] width 59 height 24
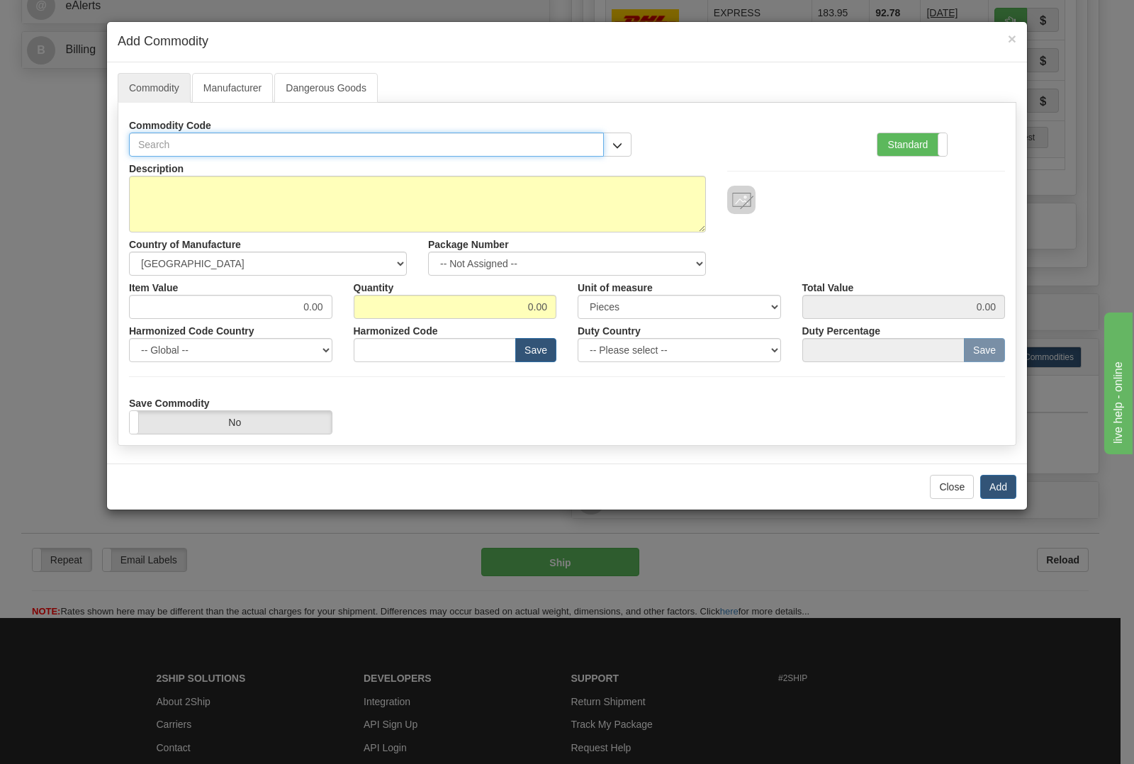
click at [257, 153] on input "text" at bounding box center [366, 145] width 475 height 24
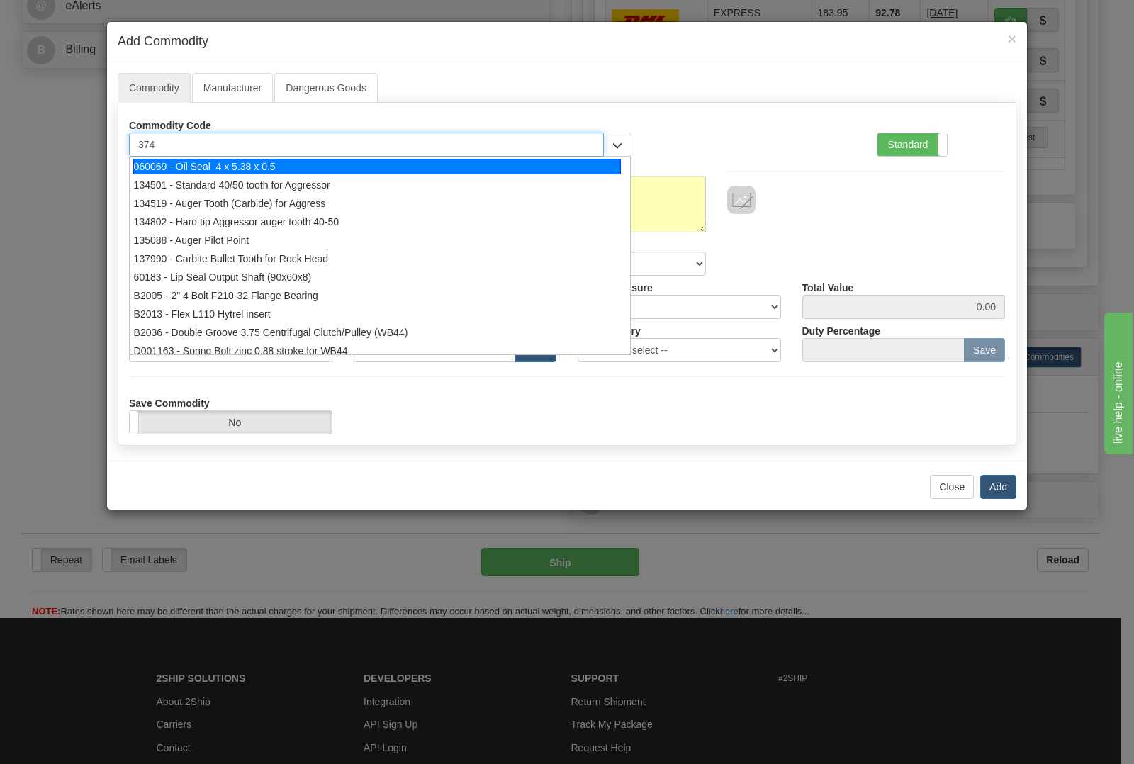
type input "3748"
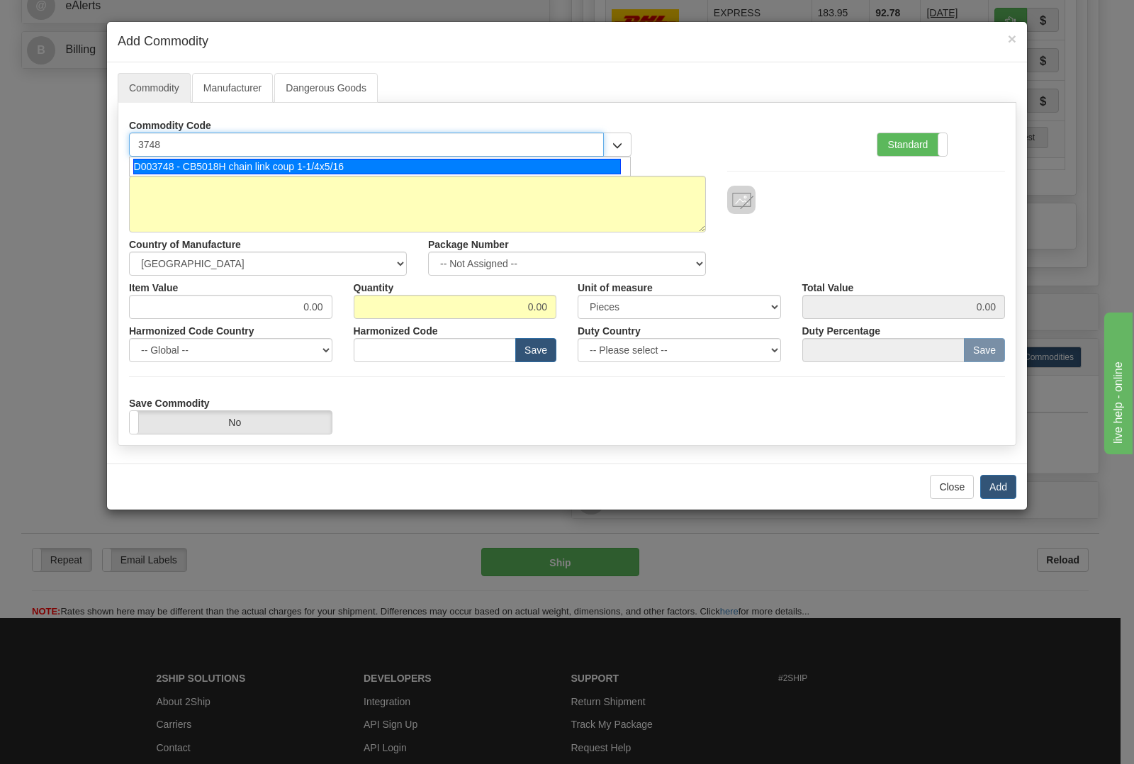
click at [242, 167] on div "D003748 - CB5018H chain link coup 1-1/4x5/16" at bounding box center [377, 167] width 488 height 16
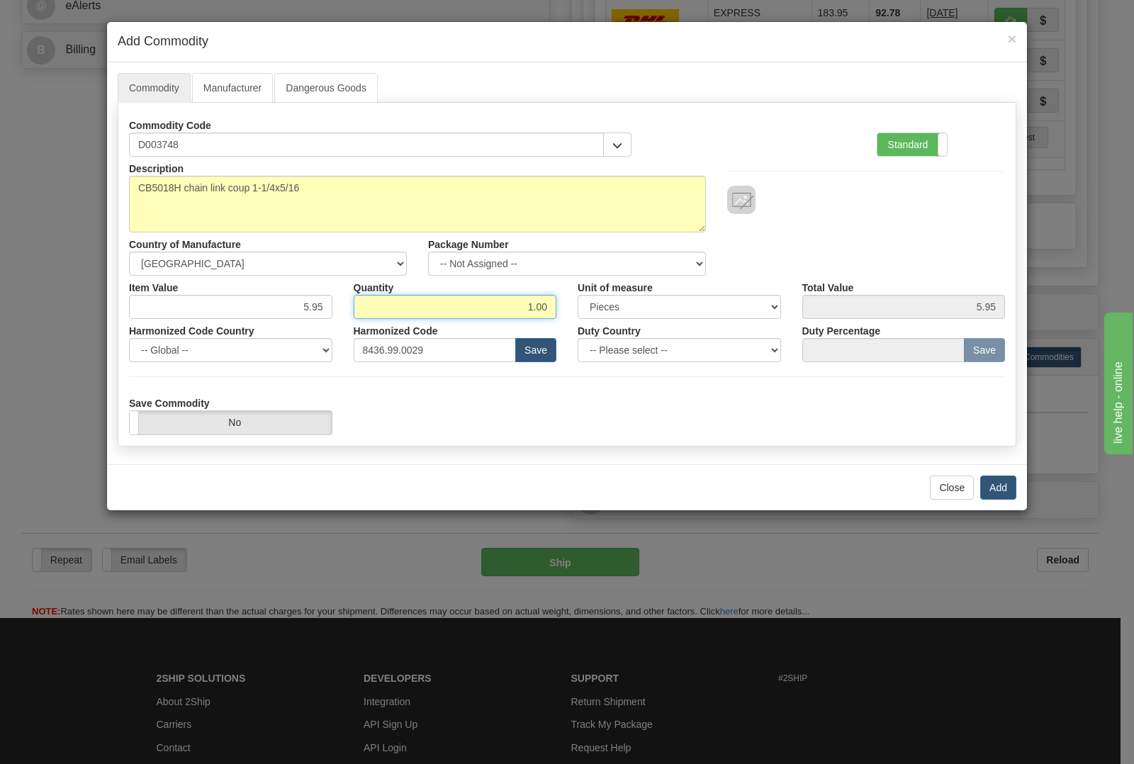
click at [554, 305] on input "1.00" at bounding box center [455, 307] width 203 height 24
type input "1"
type input "2"
type input "11.90"
click at [1002, 493] on button "Add" at bounding box center [998, 488] width 36 height 24
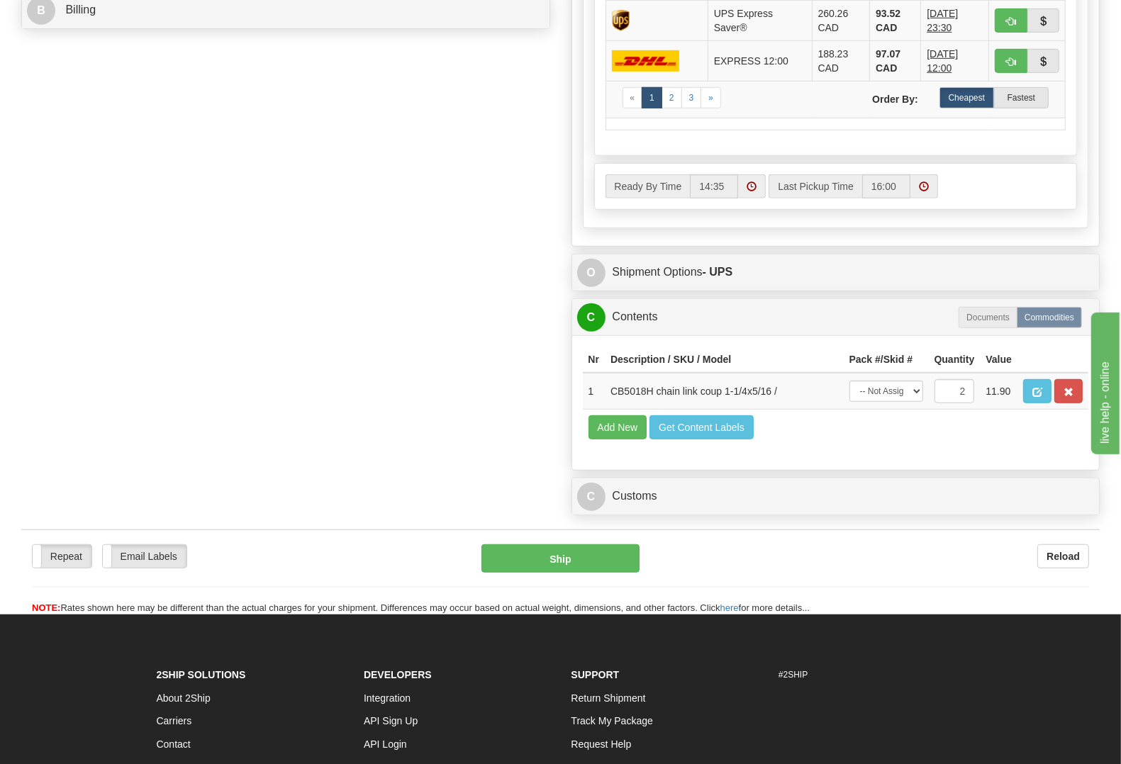
scroll to position [709, 0]
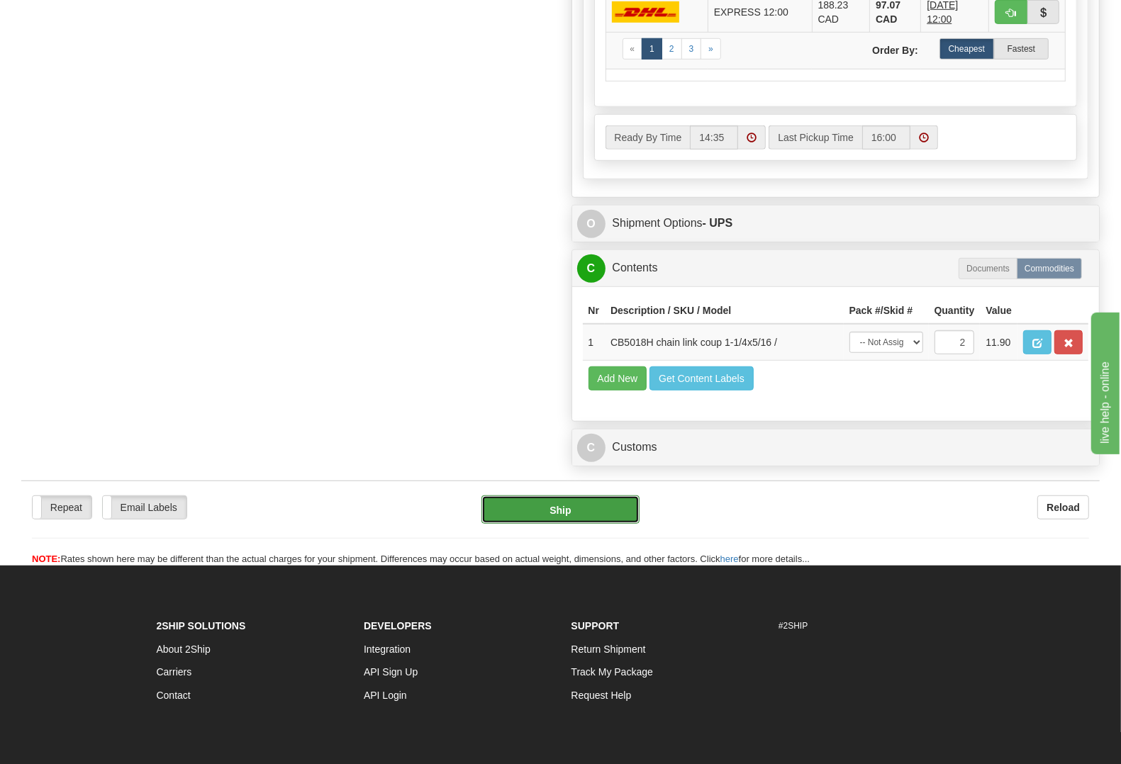
click at [505, 524] on button "Ship" at bounding box center [560, 510] width 159 height 28
type input "11"
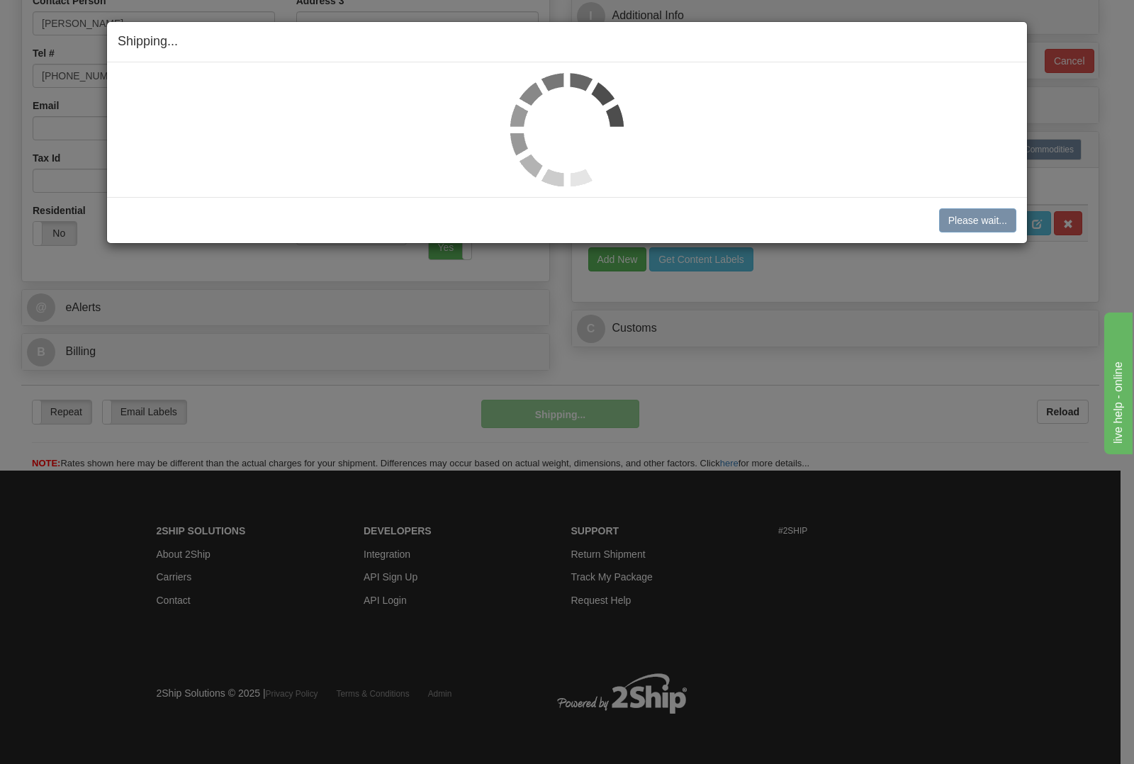
scroll to position [323, 0]
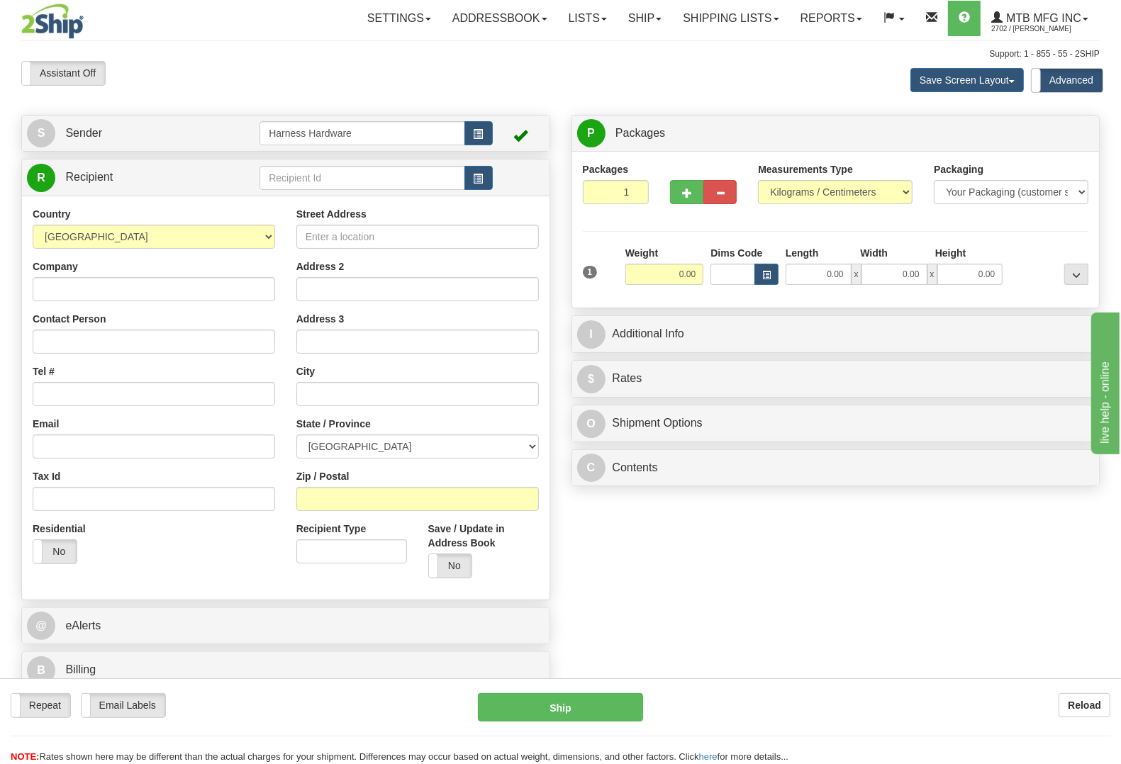
drag, startPoint x: 1065, startPoint y: 47, endPoint x: 1090, endPoint y: 86, distance: 47.2
click at [1065, 47] on div "Toggle navigation Settings Shipping Preferences Fields Preferences New" at bounding box center [560, 384] width 1121 height 768
